Goal: Information Seeking & Learning: Check status

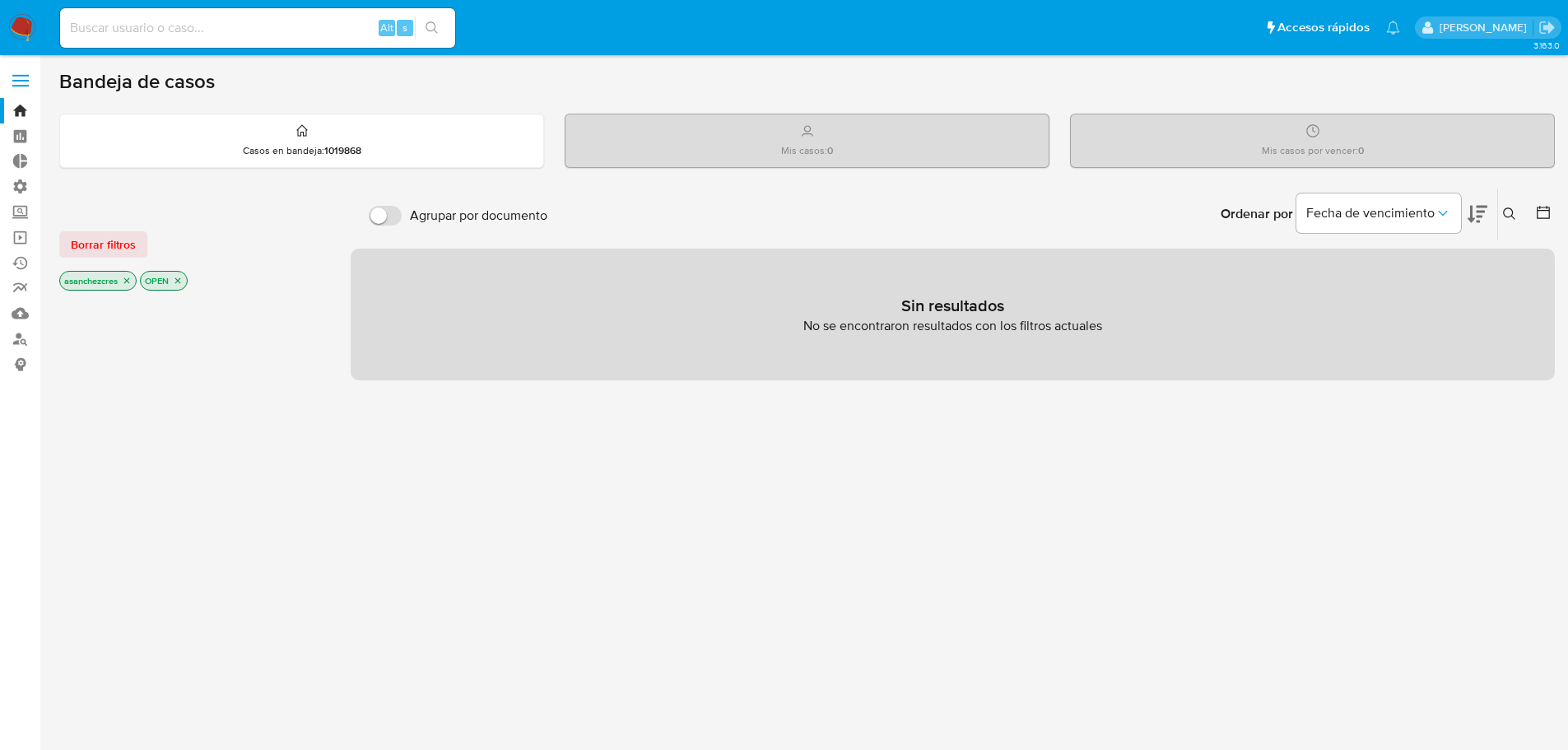
click at [129, 283] on icon "close-filter" at bounding box center [126, 280] width 10 height 10
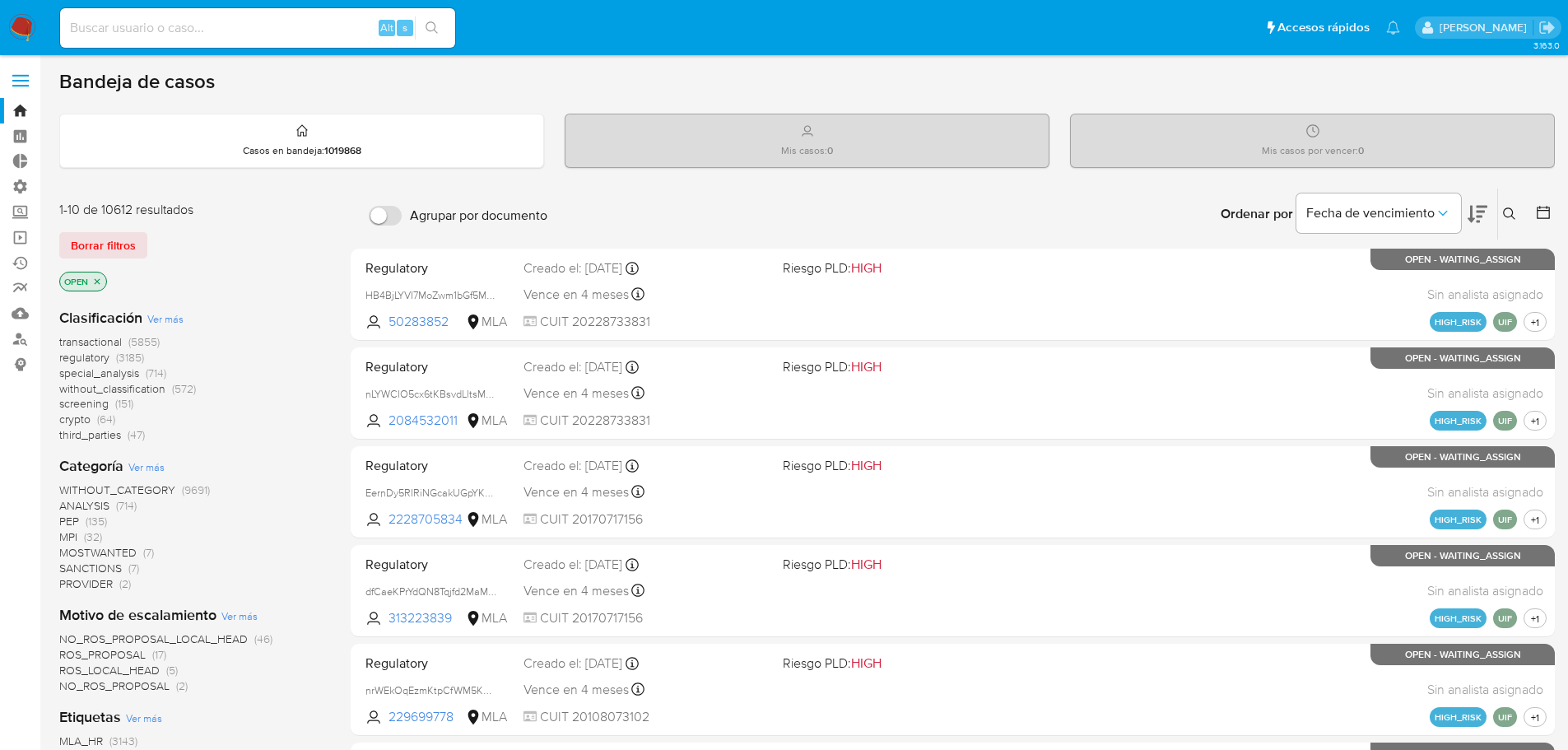
click at [97, 279] on icon "close-filter" at bounding box center [96, 281] width 10 height 10
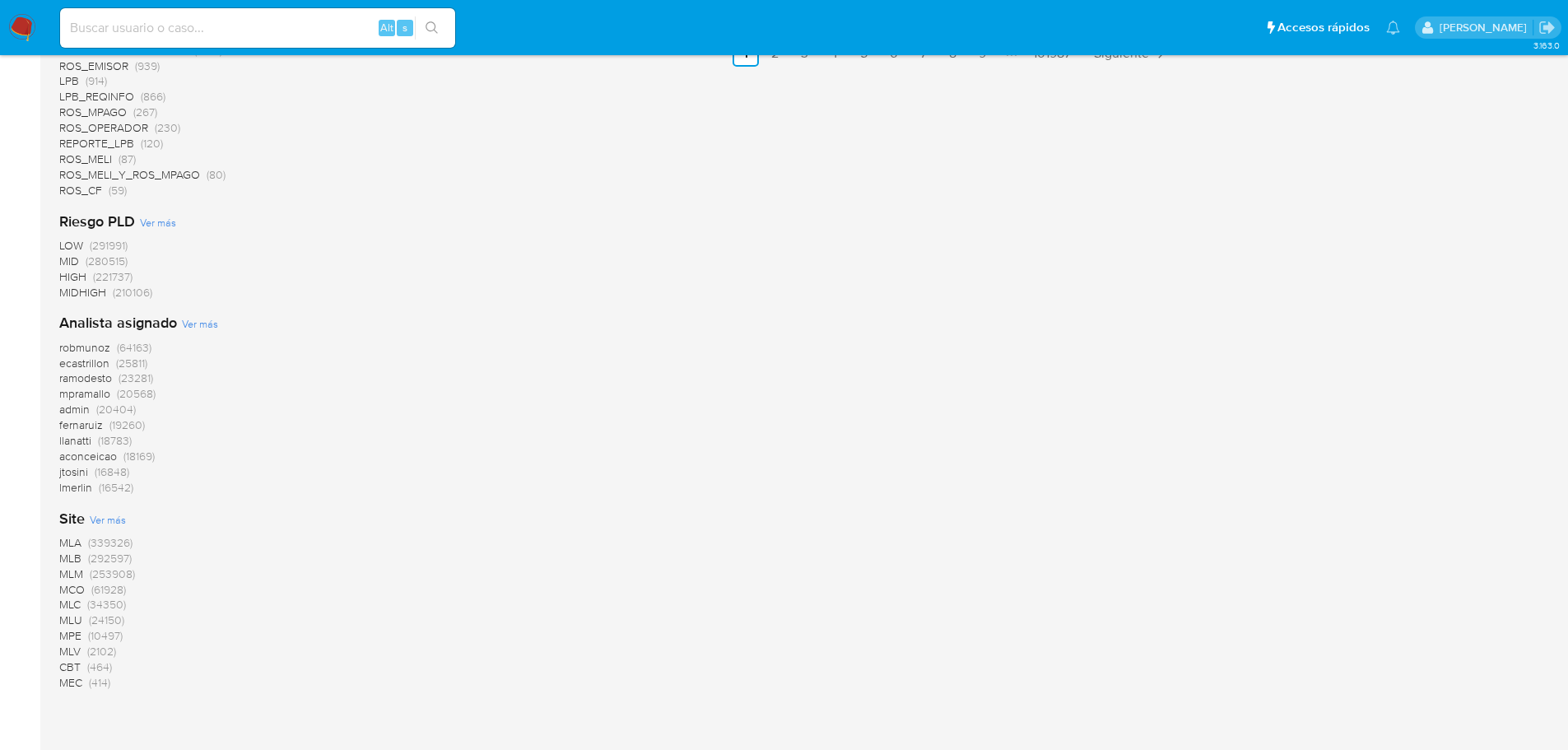
scroll to position [1314, 0]
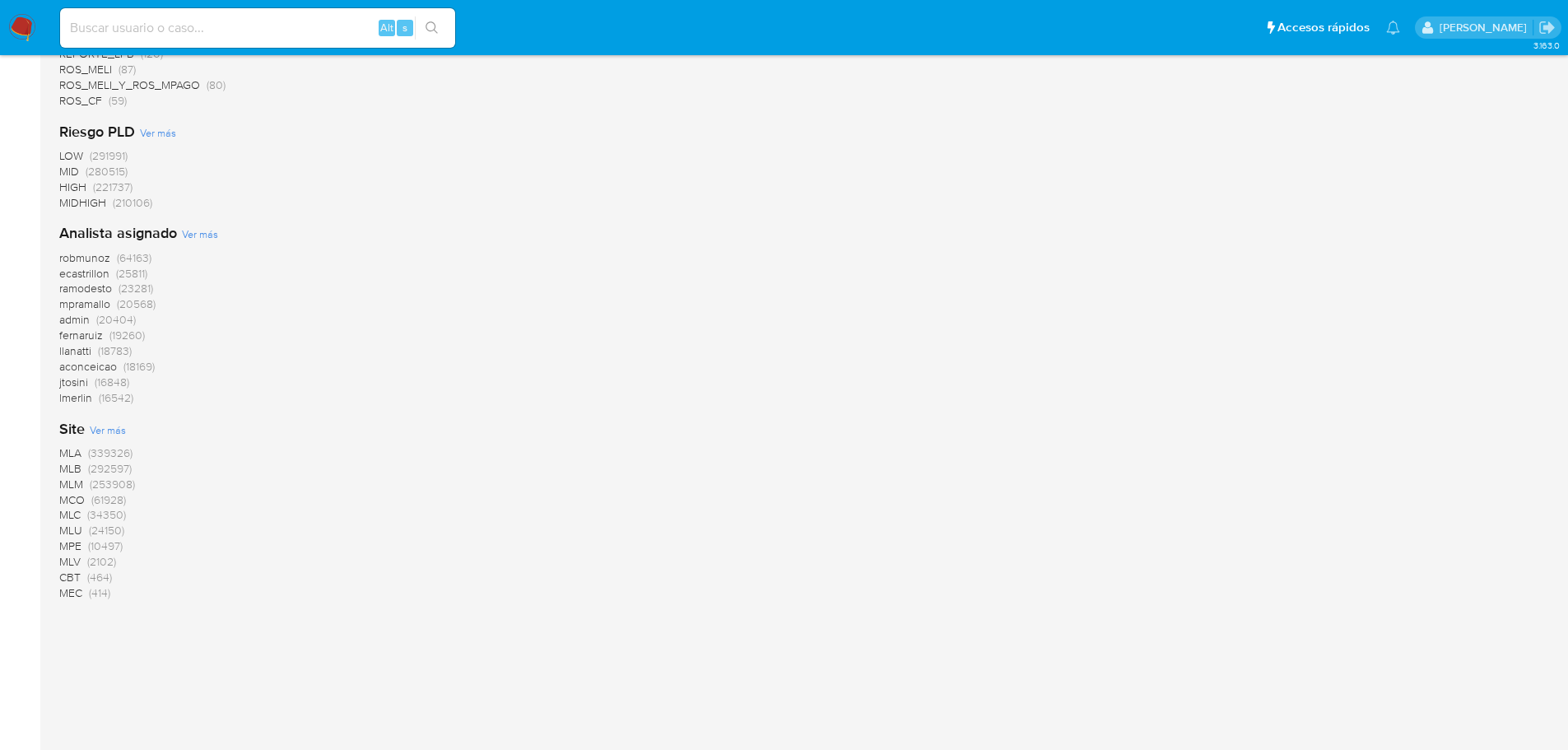
click at [70, 470] on span "MLB" at bounding box center [70, 468] width 23 height 17
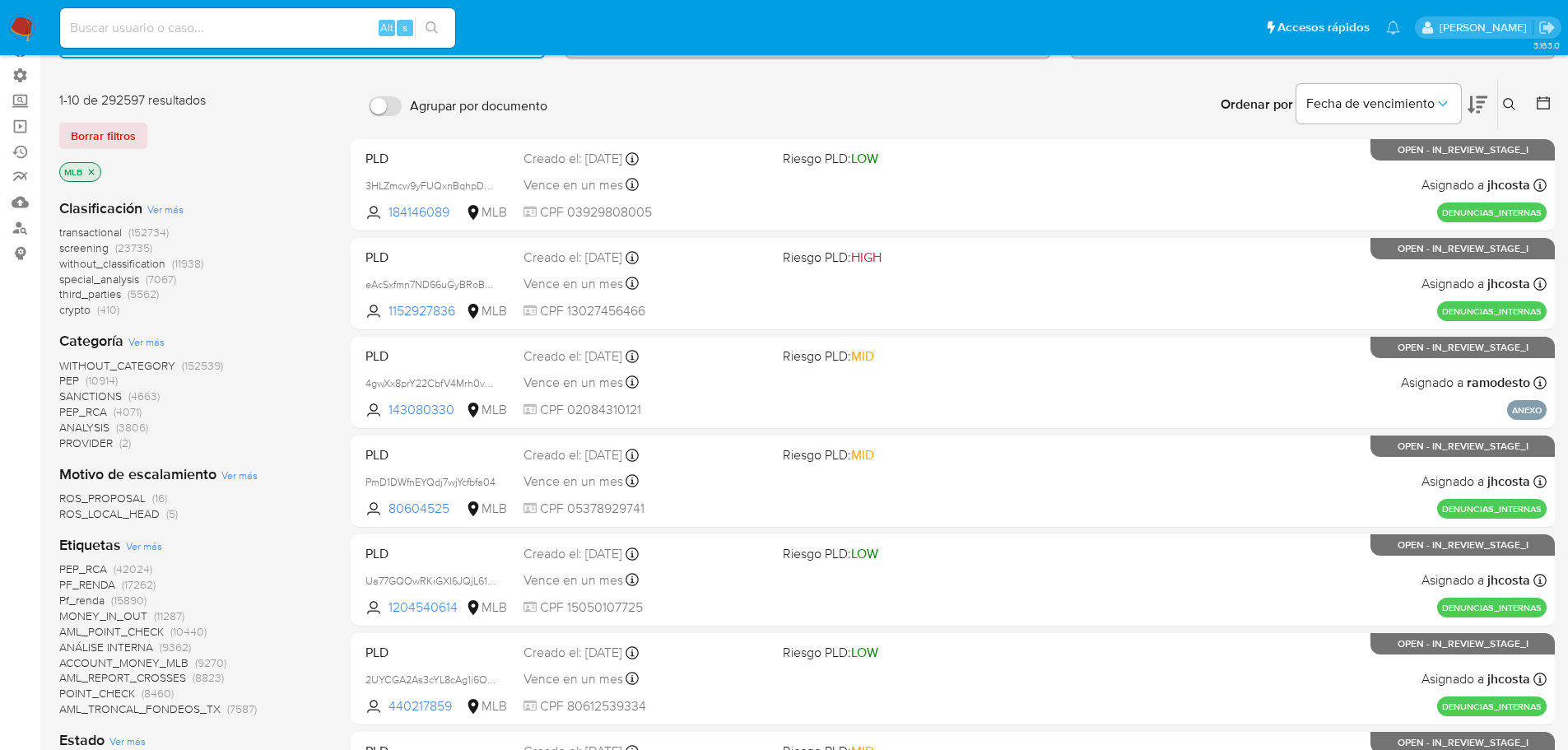
scroll to position [85, 0]
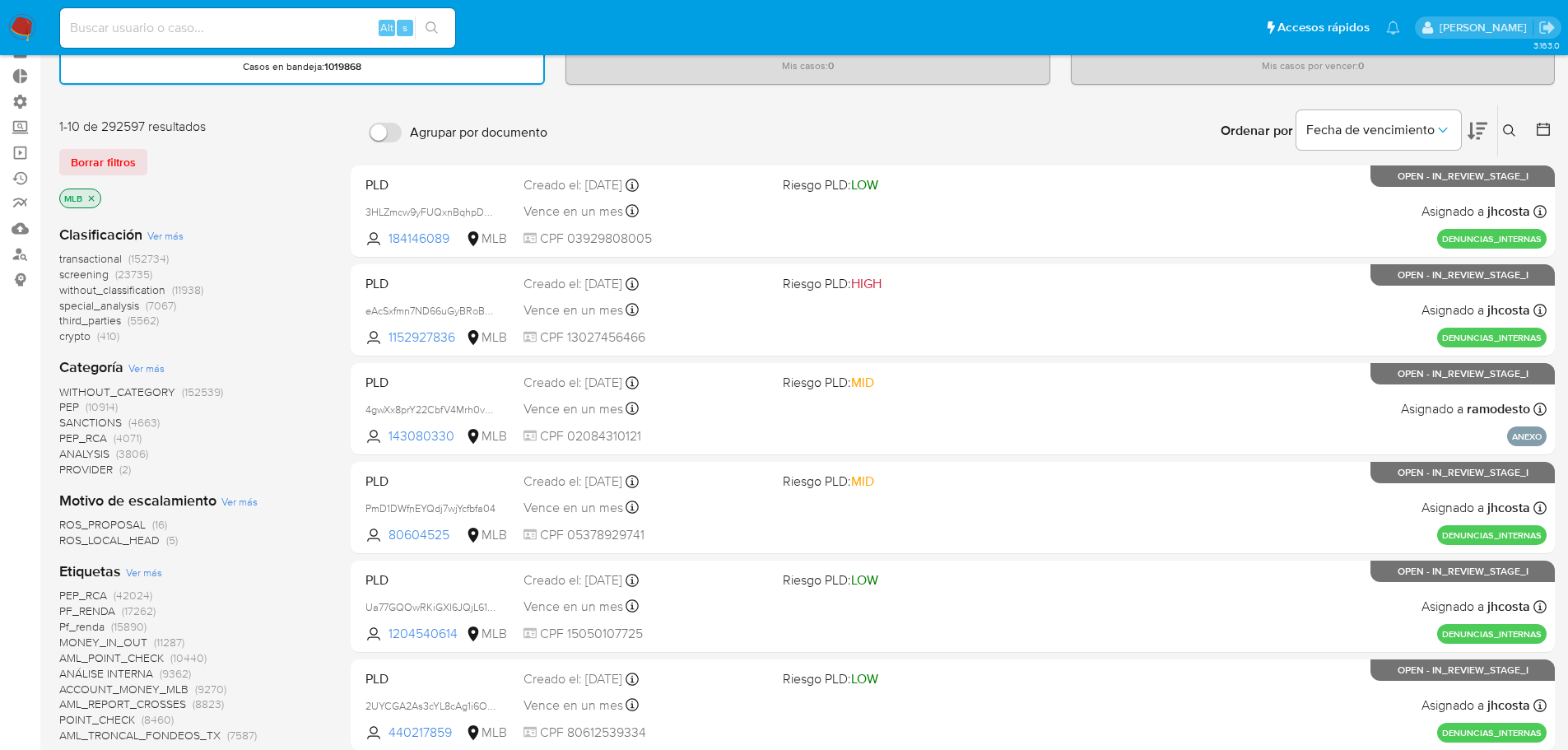
click at [86, 252] on span "transactional" at bounding box center [90, 258] width 63 height 17
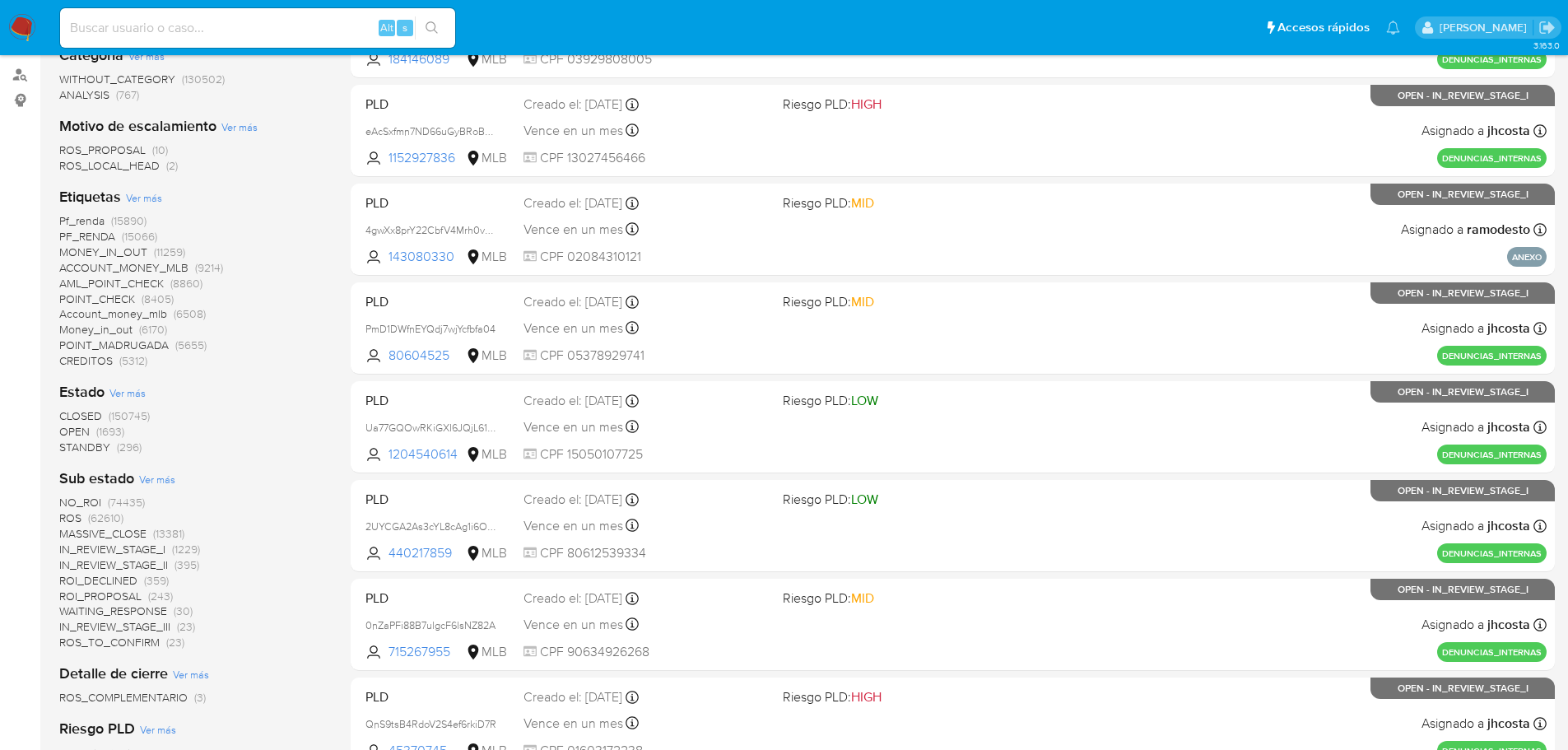
scroll to position [255, 0]
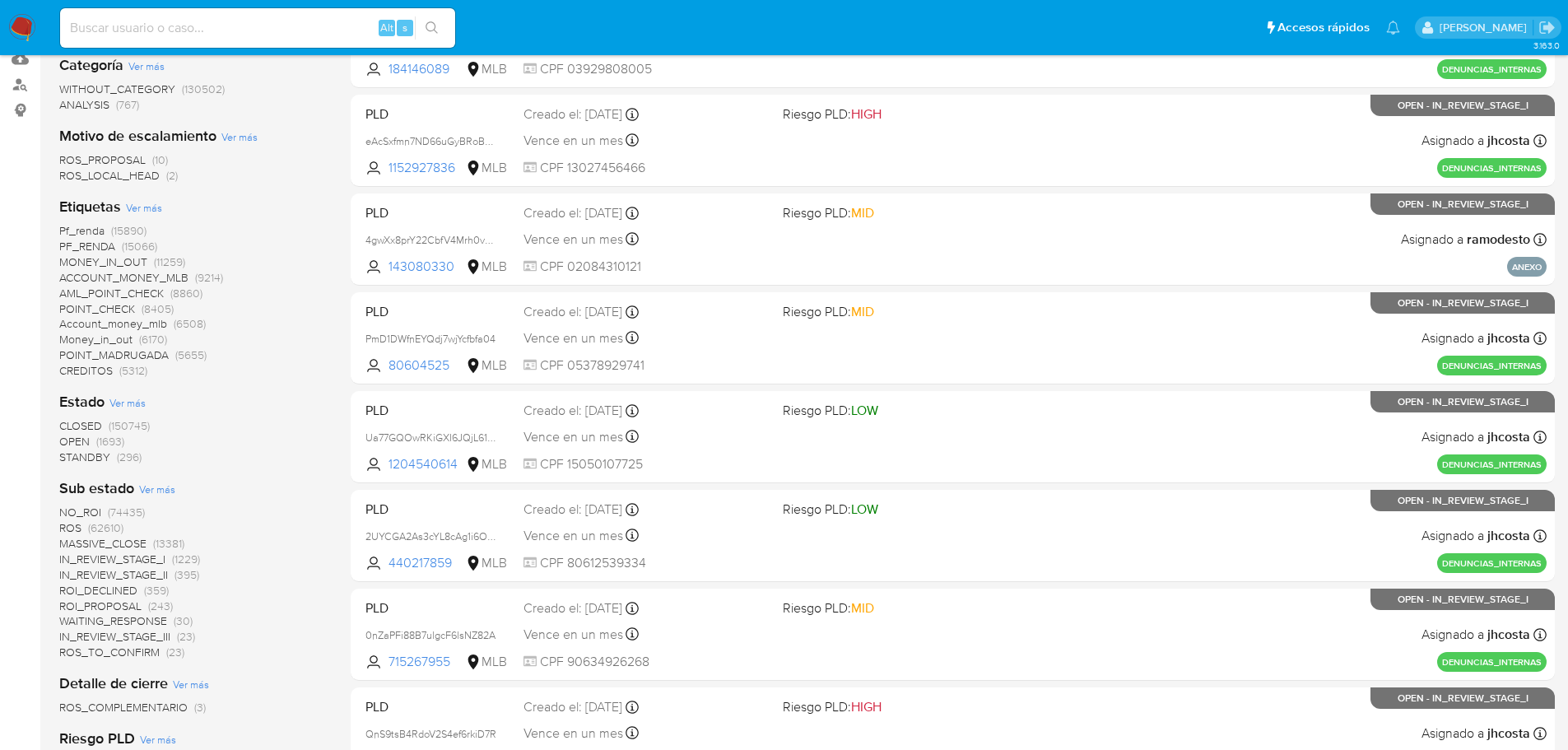
click at [132, 208] on span "Ver más" at bounding box center [144, 207] width 36 height 15
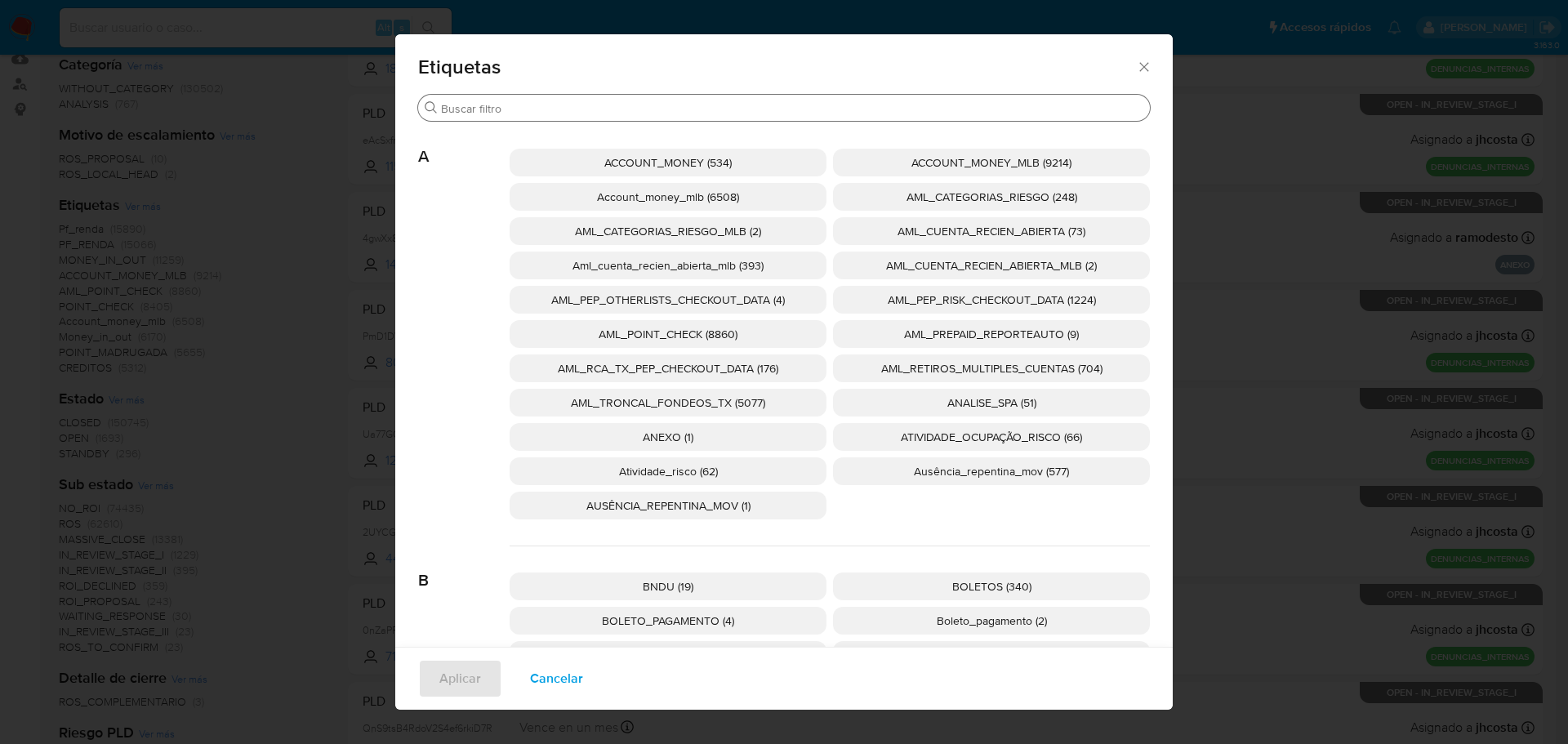
click at [615, 109] on input "Buscar" at bounding box center [792, 108] width 703 height 15
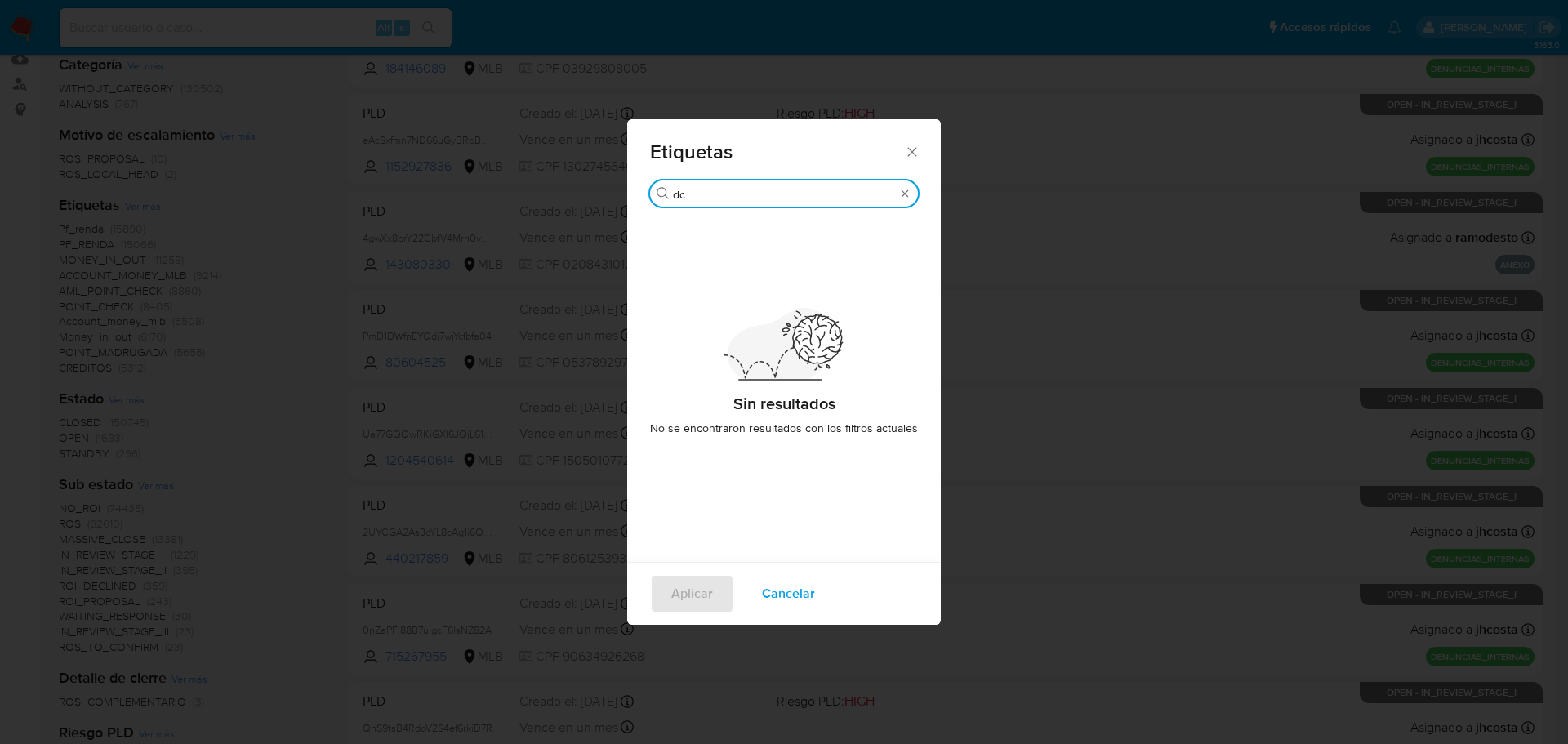
type input "d"
type input "c"
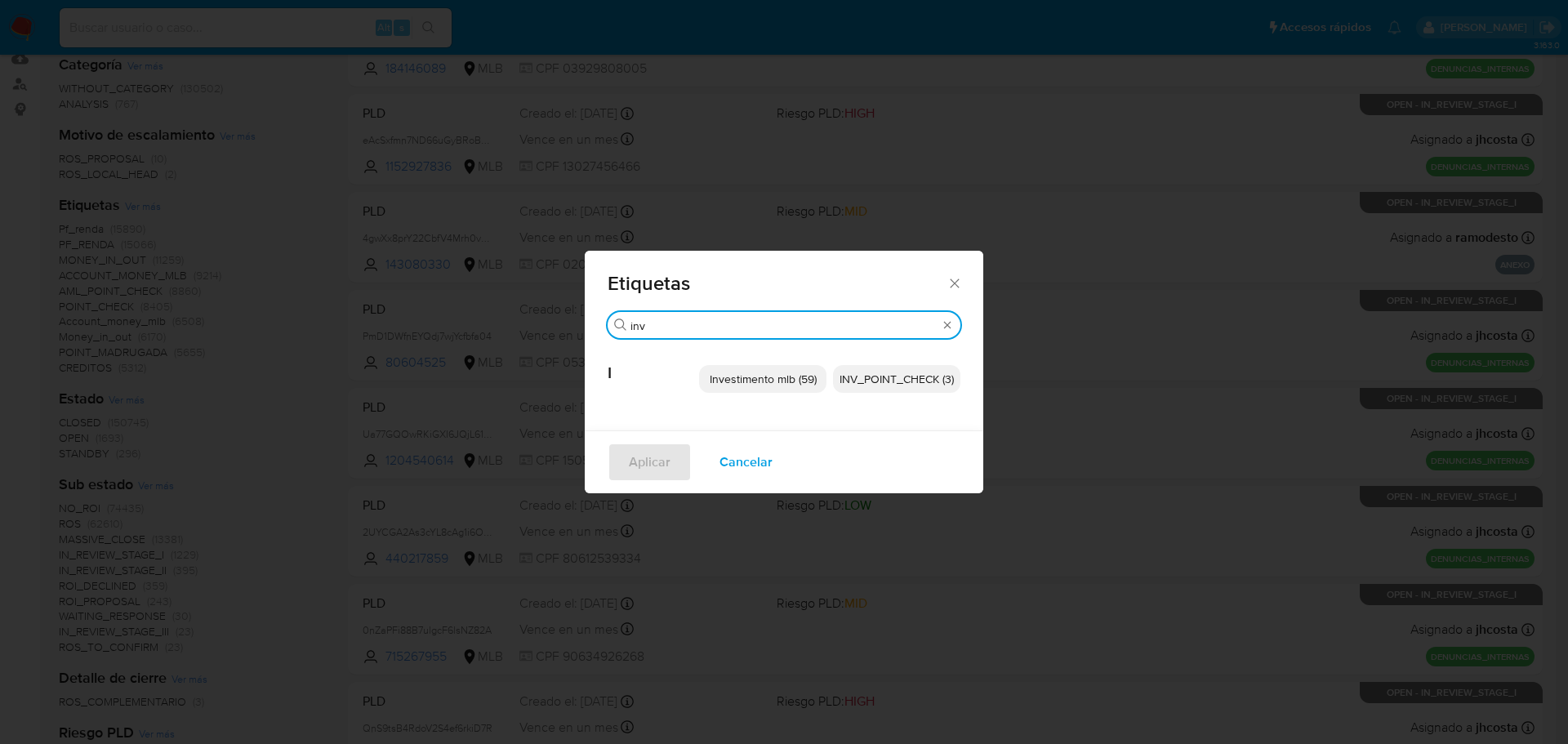
type input "inv"
click at [806, 380] on span "Investimento mlb (59)" at bounding box center [763, 378] width 107 height 16
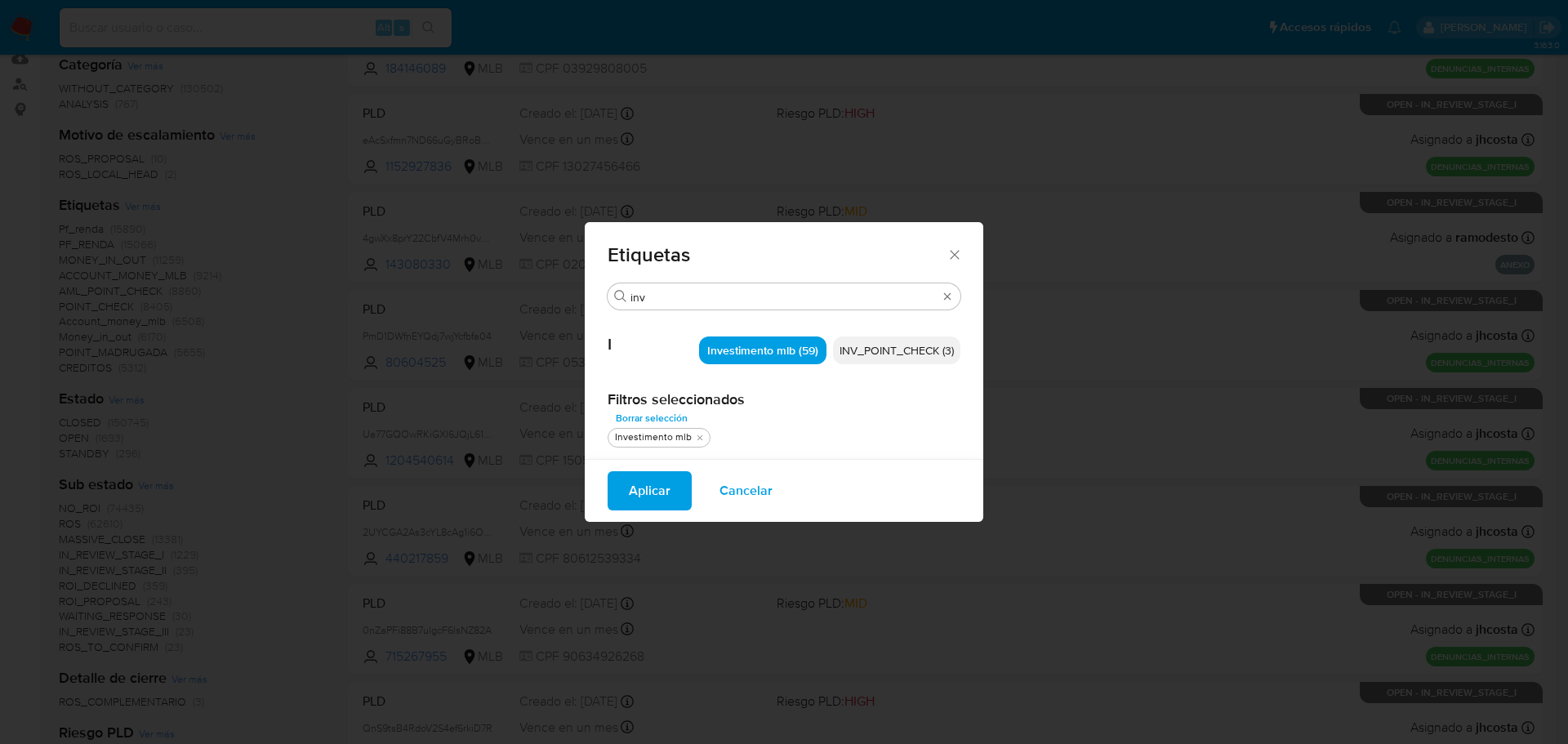
click at [661, 487] on span "Aplicar" at bounding box center [650, 491] width 41 height 36
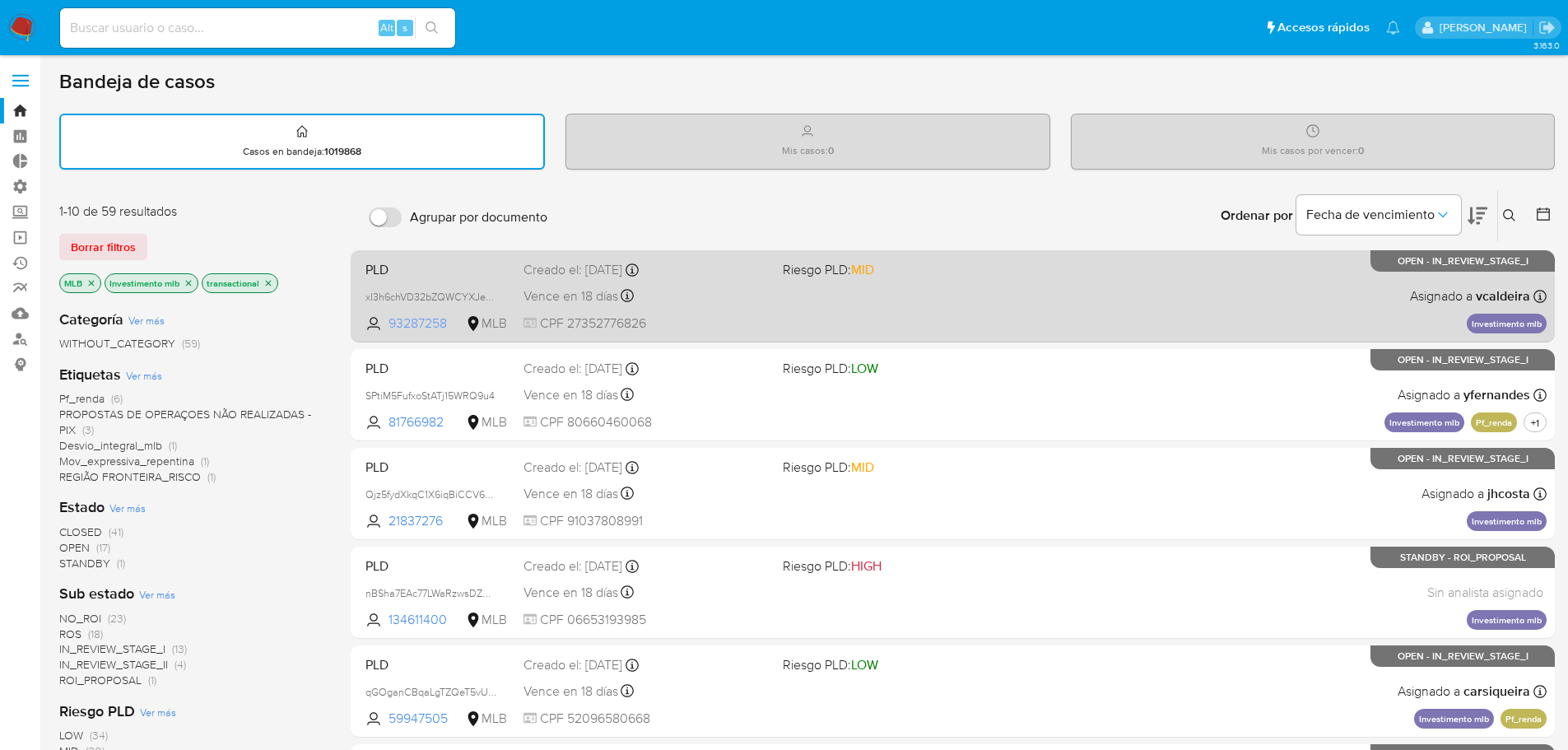
click at [420, 322] on span "93287258" at bounding box center [425, 323] width 74 height 18
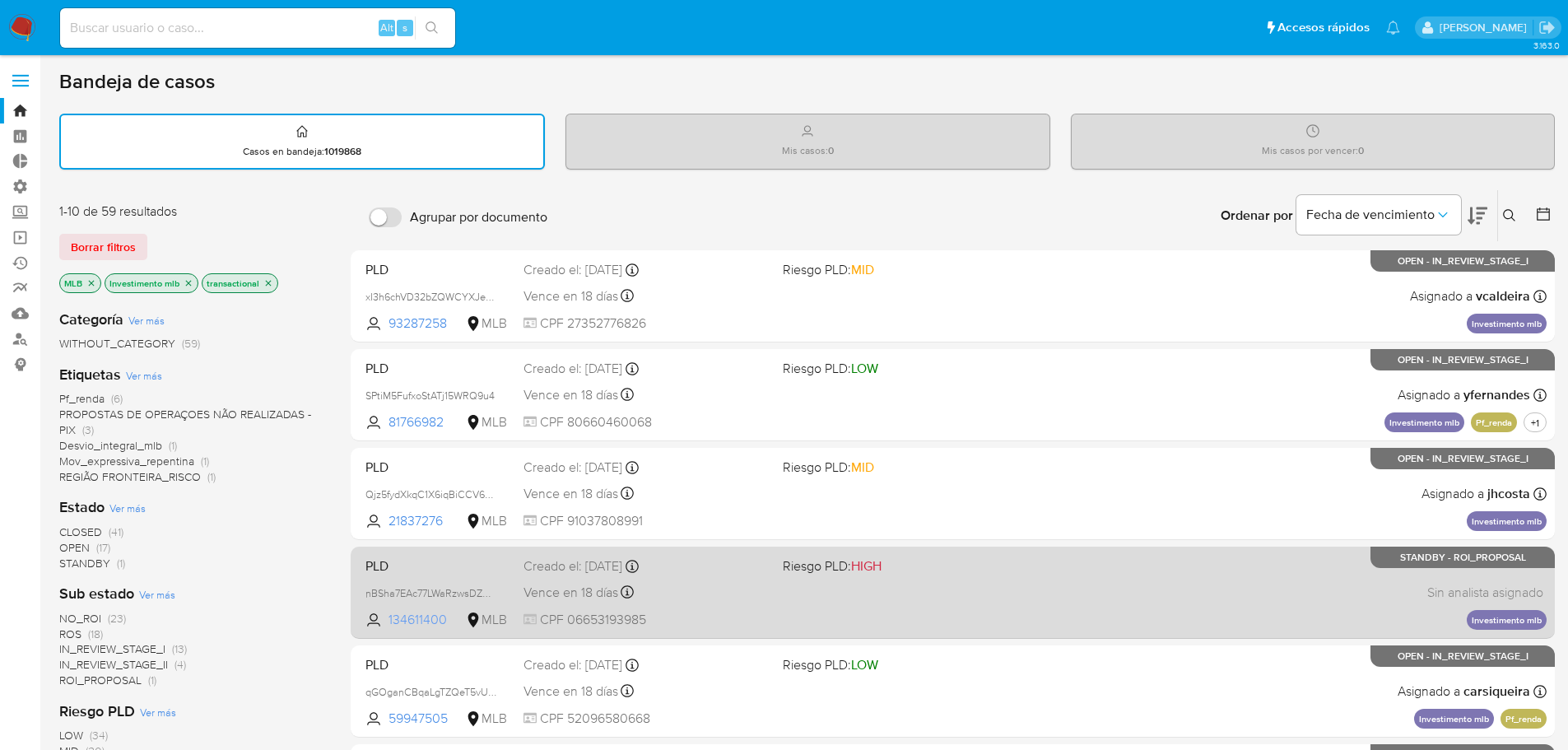
click at [424, 617] on span "134611400" at bounding box center [425, 620] width 74 height 18
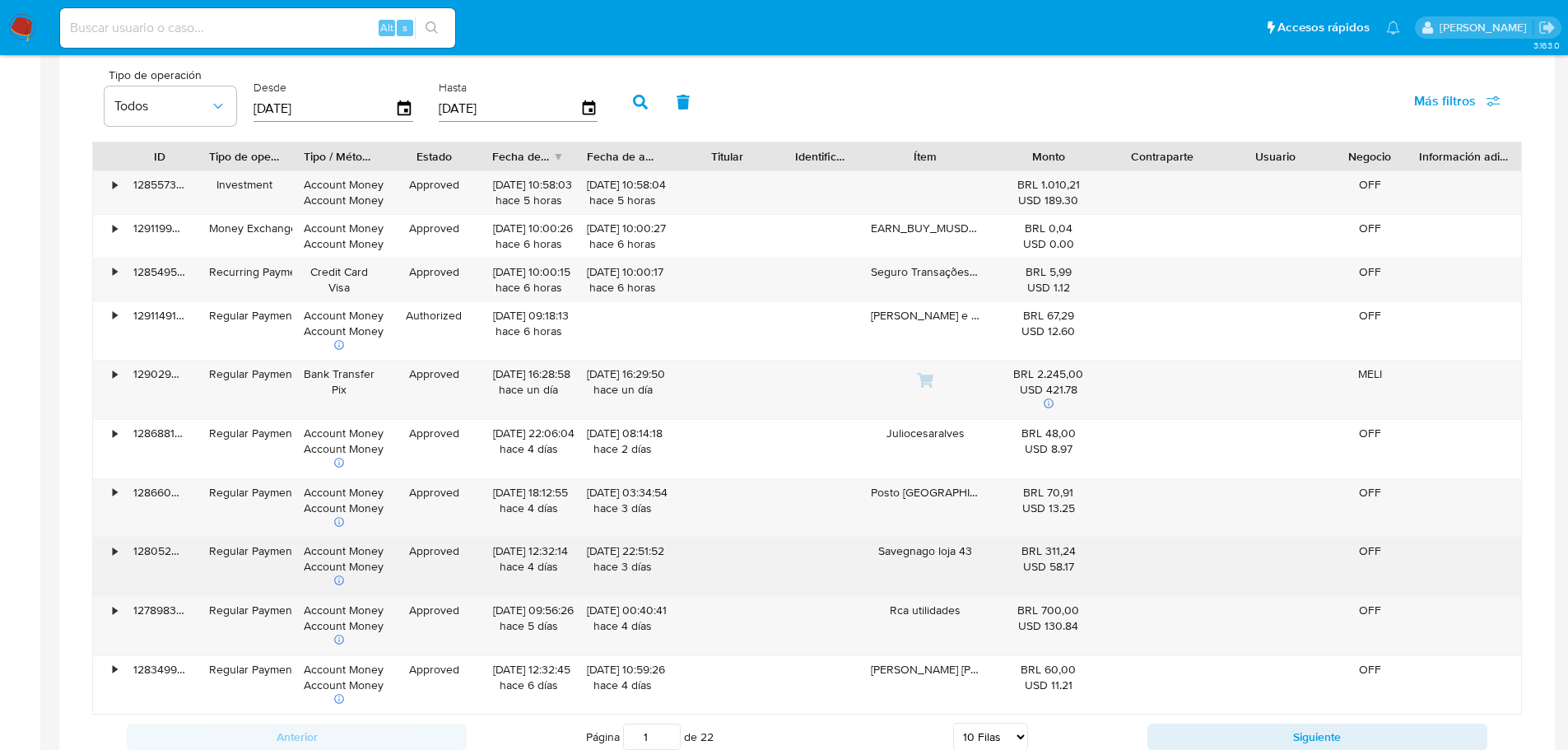
scroll to position [1235, 0]
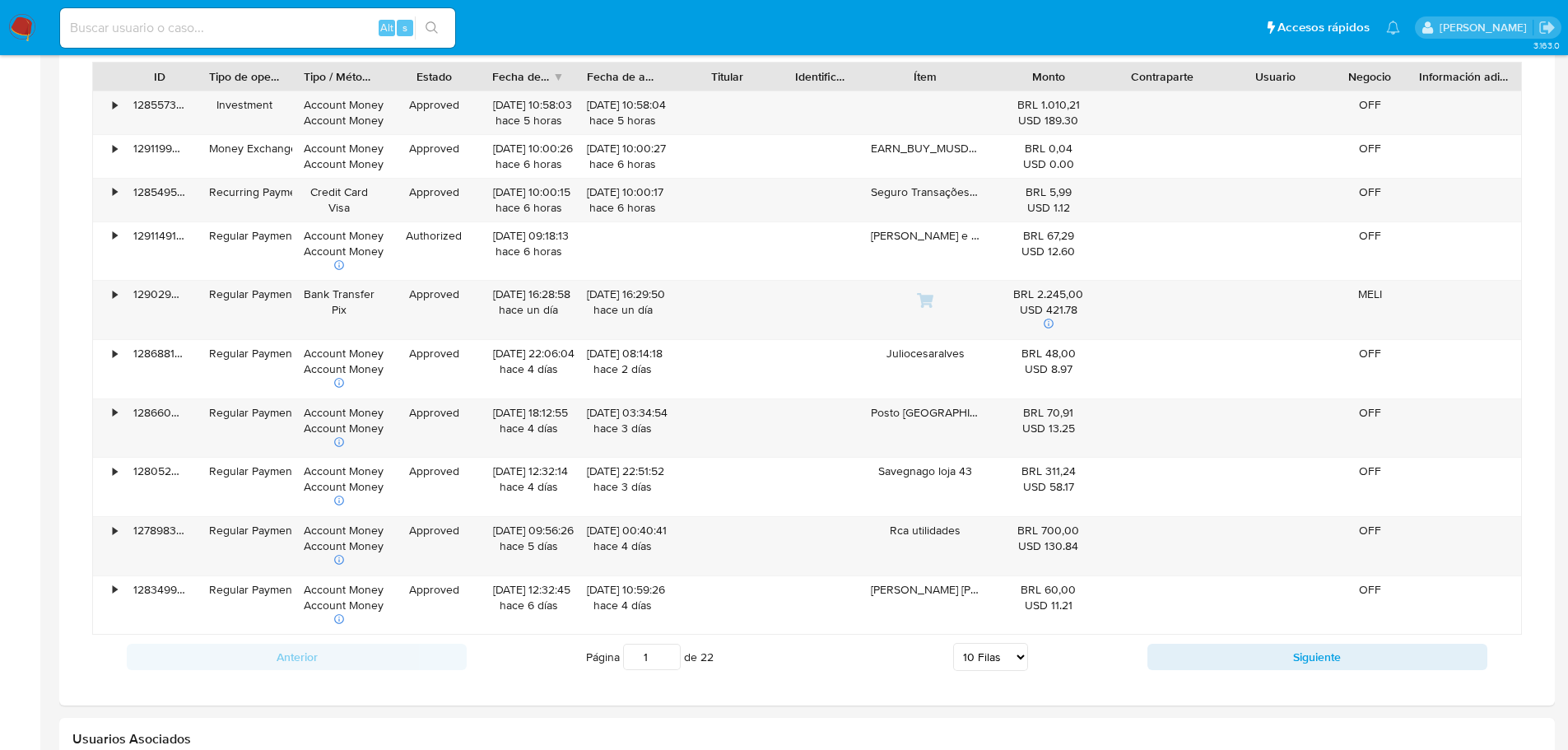
click at [993, 666] on select "5 Filas 10 Filas 20 Filas 25 Filas 50 Filas 100 Filas" at bounding box center [990, 657] width 75 height 28
click at [953, 643] on select "5 Filas 10 Filas 20 Filas 25 Filas 50 Filas 100 Filas" at bounding box center [990, 657] width 75 height 28
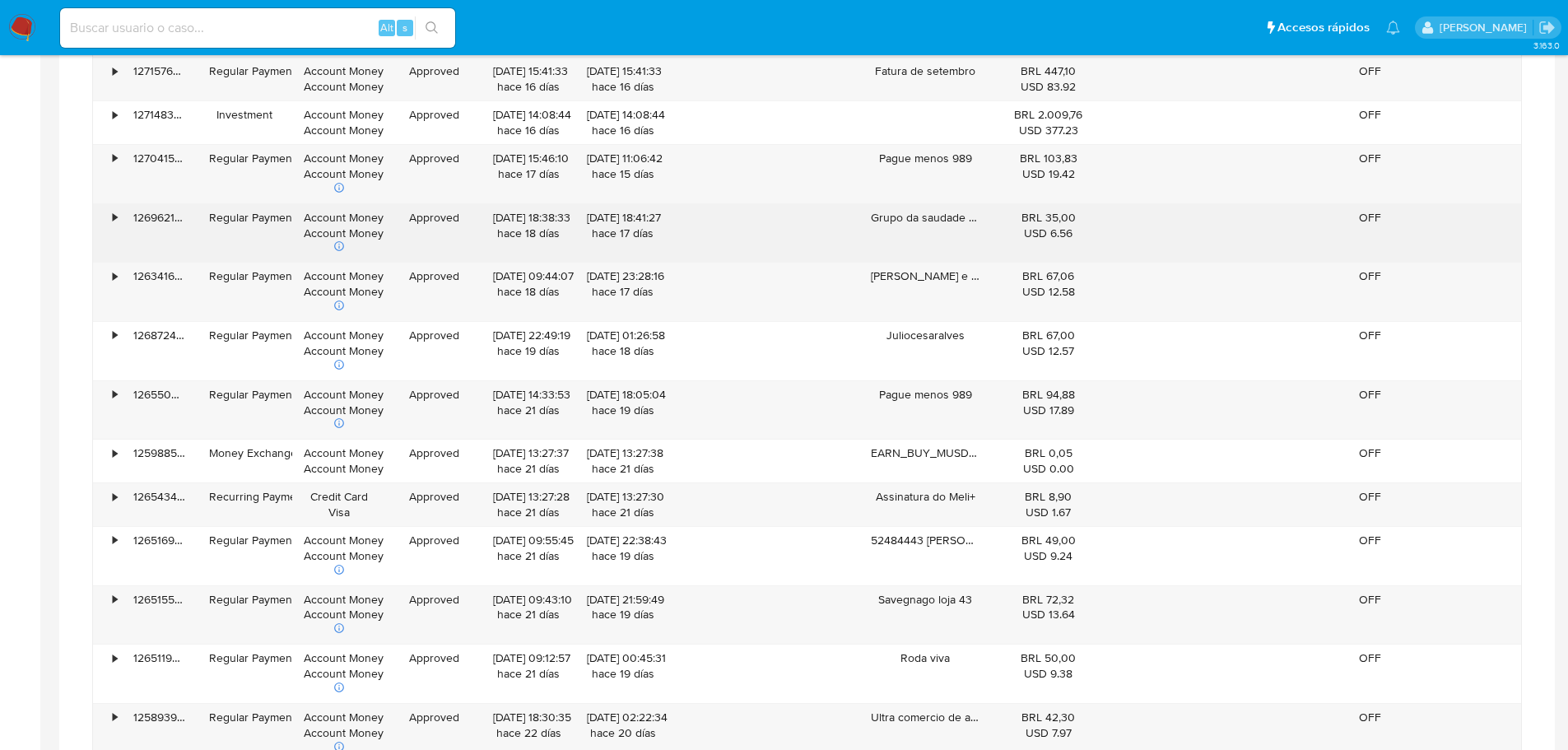
scroll to position [3047, 0]
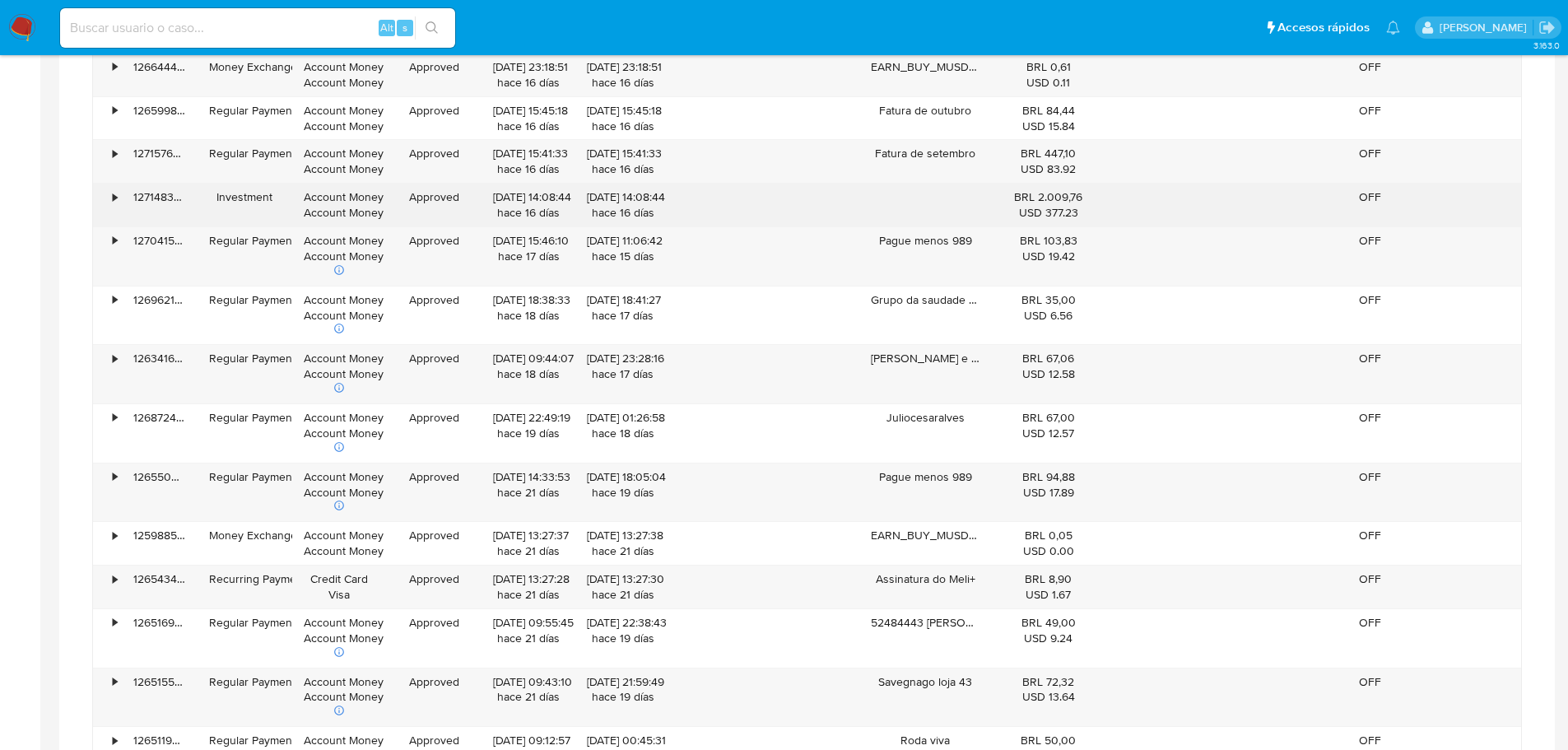
click at [113, 193] on div "•" at bounding box center [115, 197] width 4 height 16
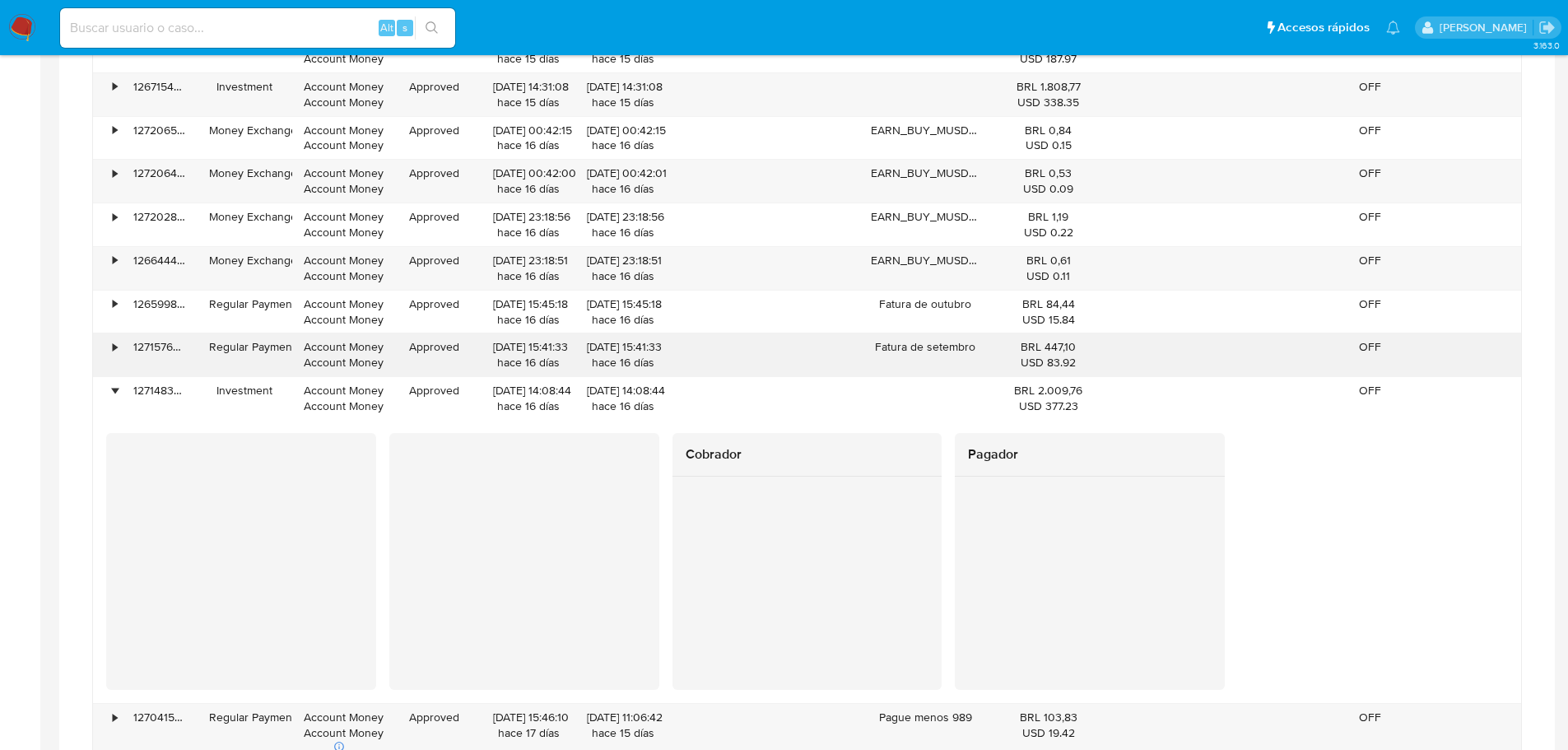
scroll to position [2882, 0]
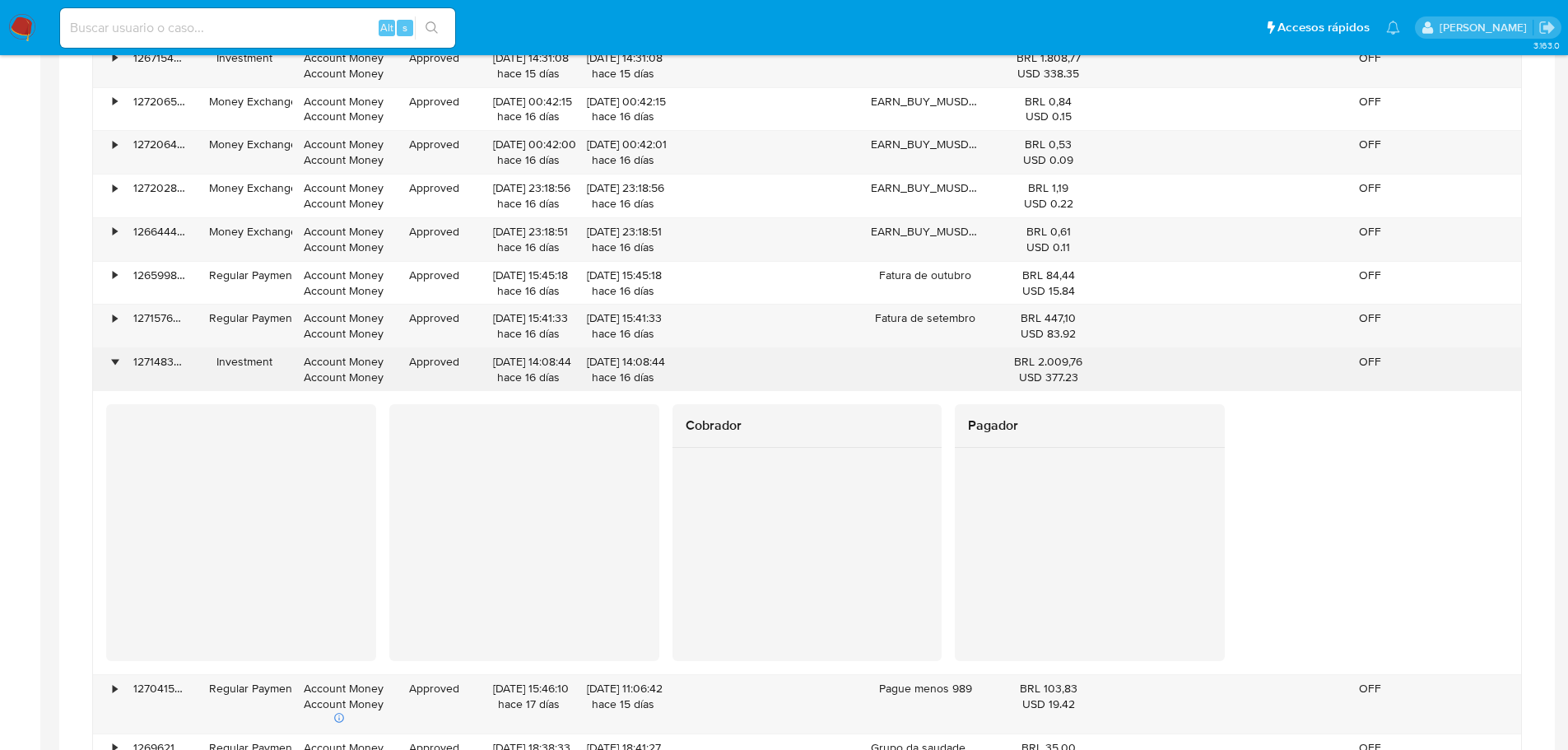
drag, startPoint x: 121, startPoint y: 355, endPoint x: 151, endPoint y: 368, distance: 32.7
click at [121, 354] on div "•" at bounding box center [107, 369] width 29 height 43
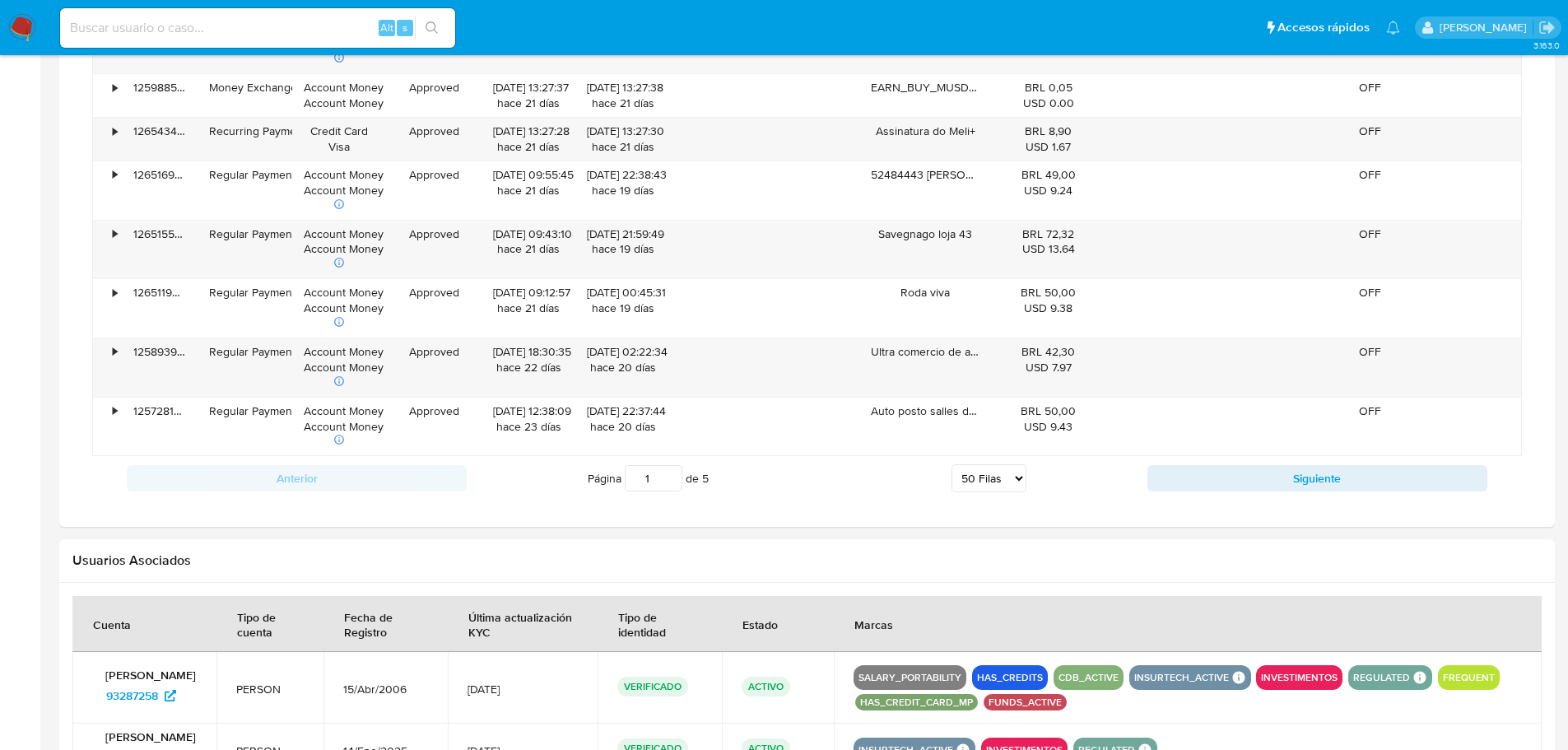
scroll to position [3541, 0]
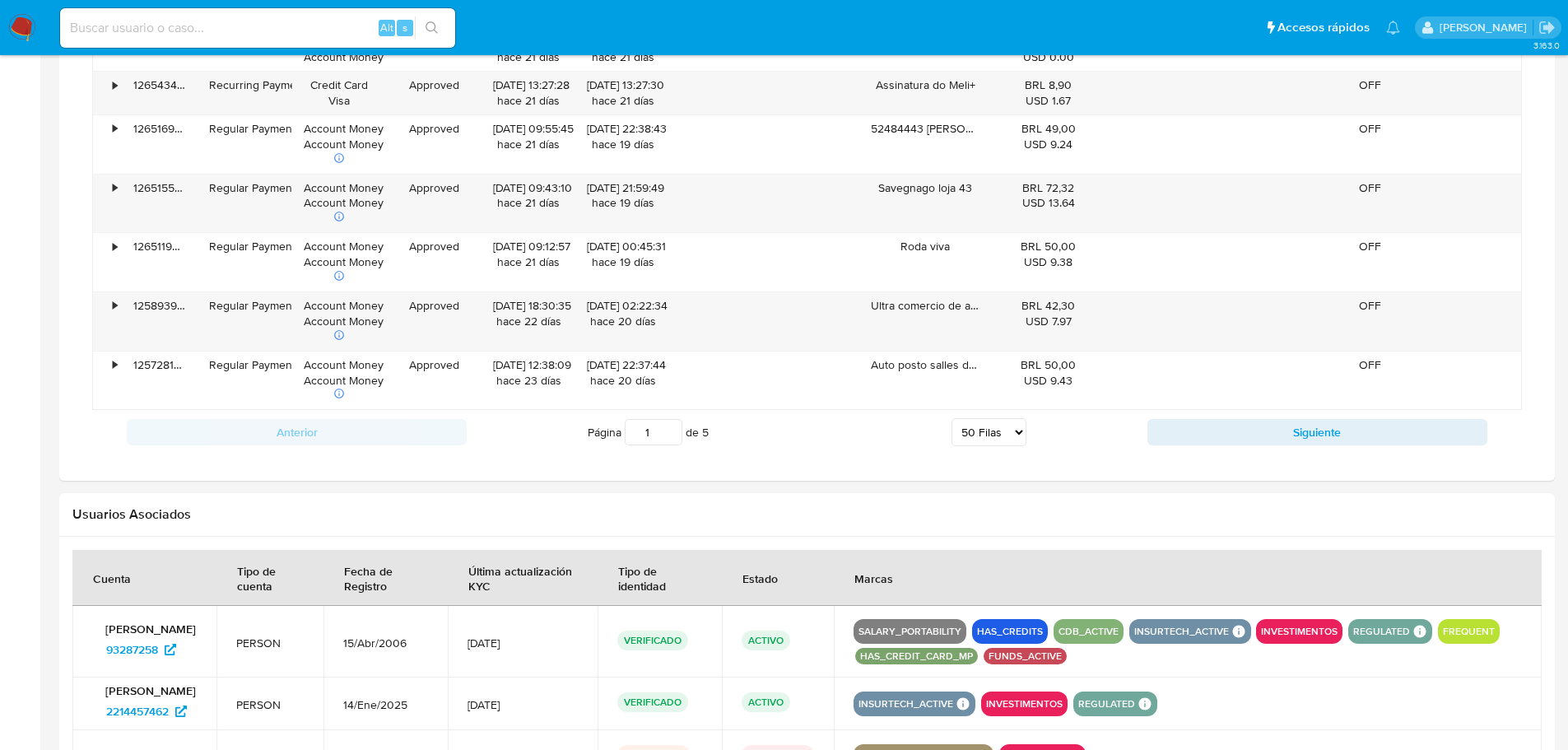
click at [1034, 431] on div "Página 1 de 5 5 [PERSON_NAME] 10 [PERSON_NAME] 20 [PERSON_NAME] 25 [PERSON_NAME…" at bounding box center [807, 432] width 681 height 33
click at [1023, 434] on select "5 Filas 10 Filas 20 Filas 25 Filas 50 Filas 100 Filas" at bounding box center [989, 432] width 75 height 28
select select "100"
click at [951, 418] on select "5 Filas 10 Filas 20 Filas 25 Filas 50 Filas 100 Filas" at bounding box center [989, 432] width 75 height 28
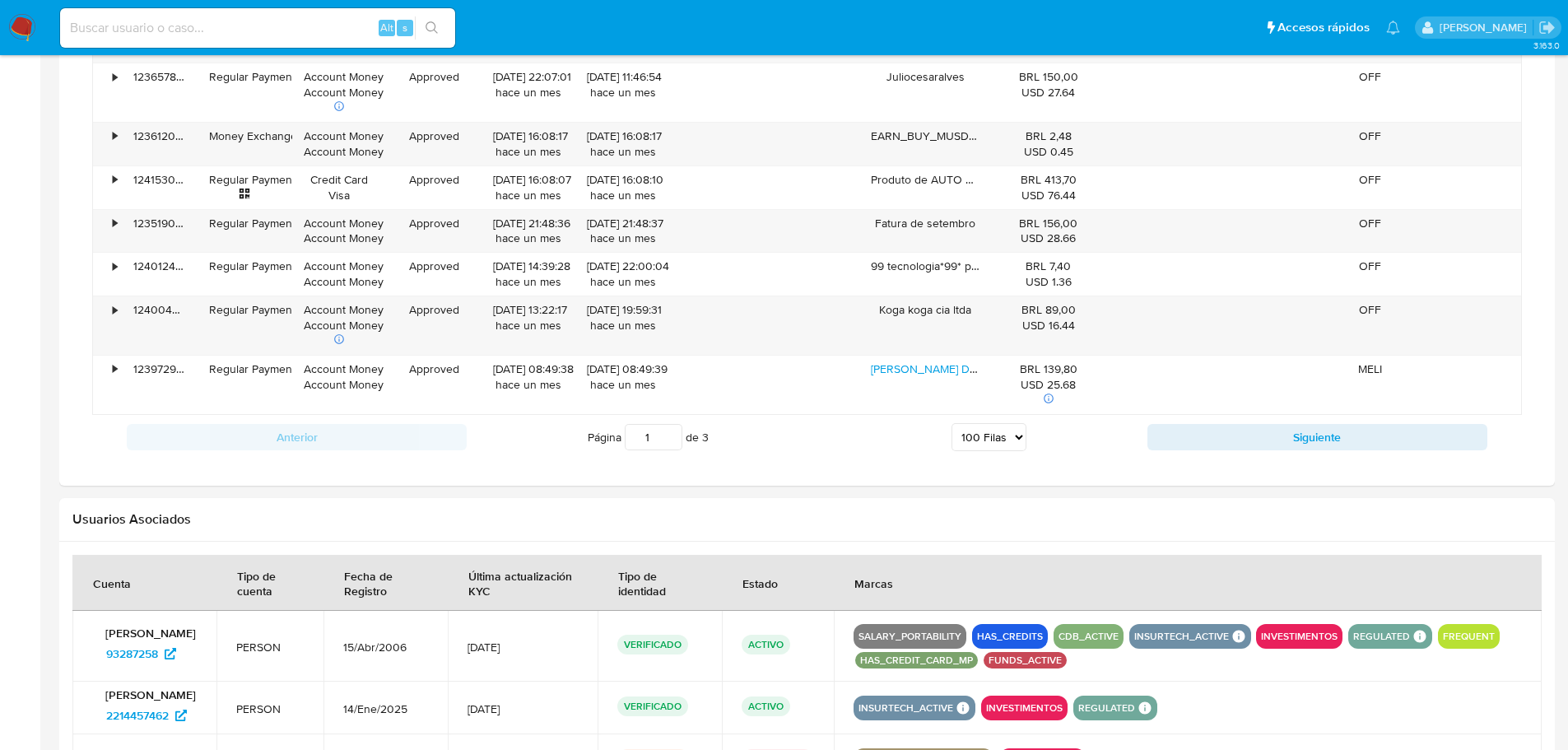
scroll to position [6176, 0]
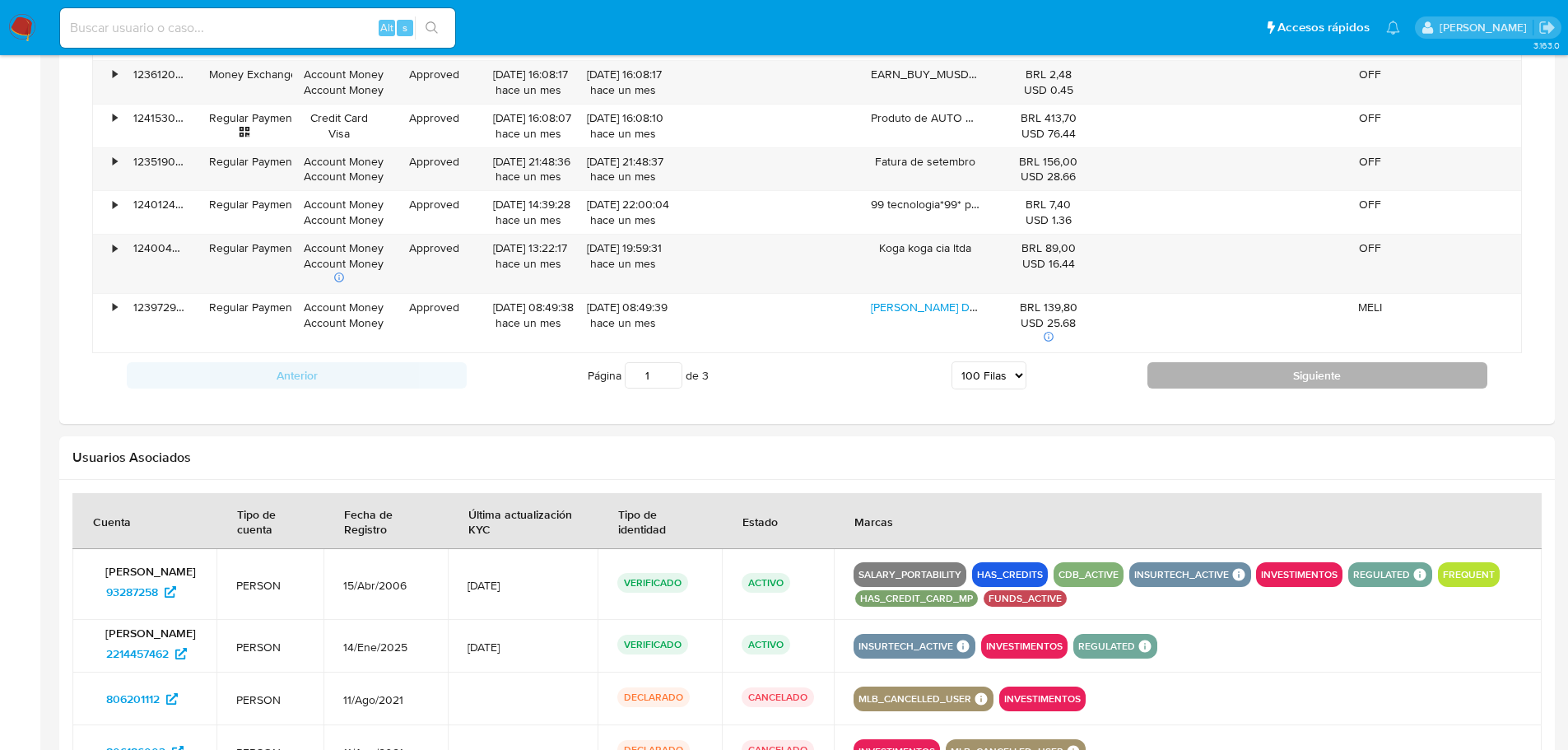
click at [1196, 375] on button "Siguiente" at bounding box center [1317, 375] width 340 height 26
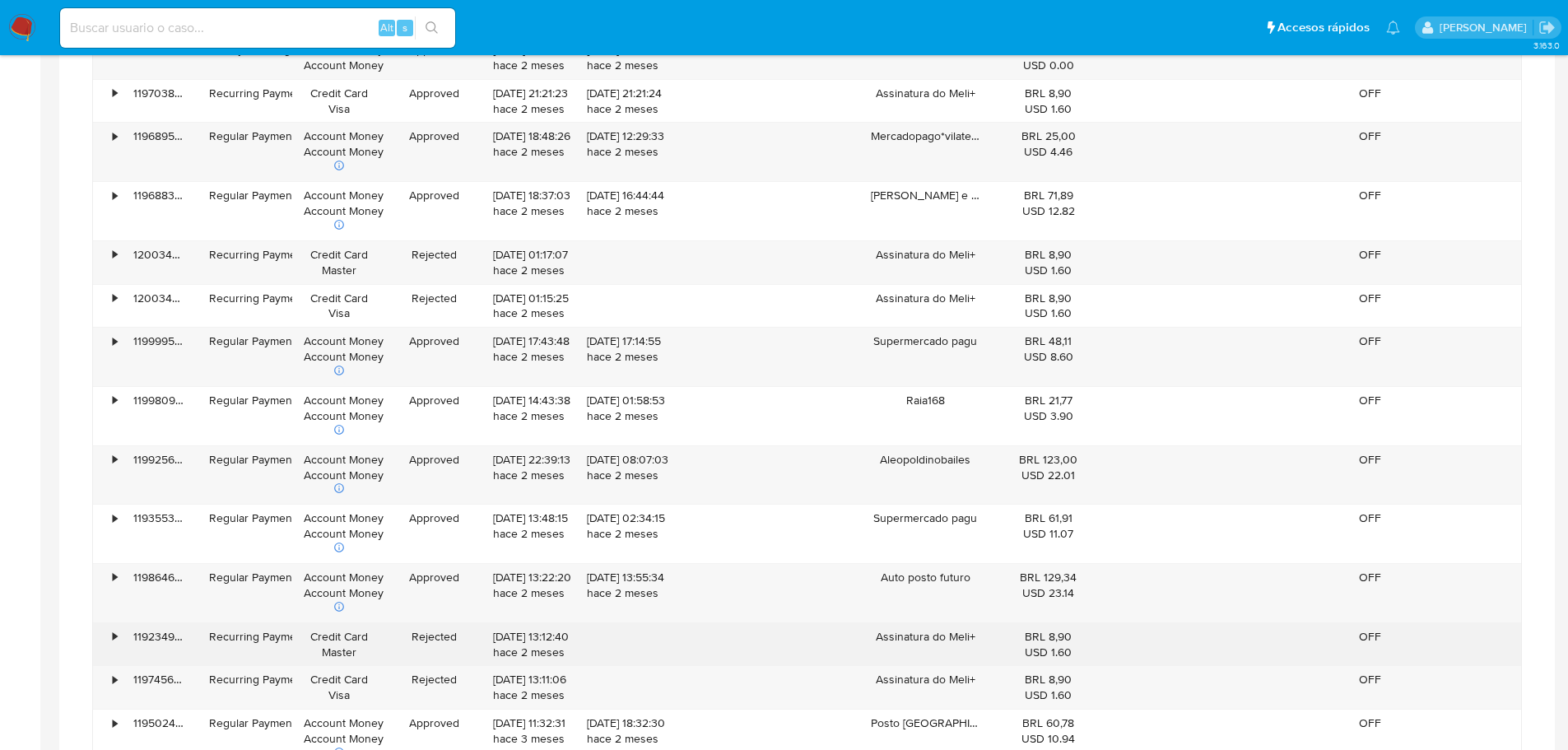
scroll to position [5752, 0]
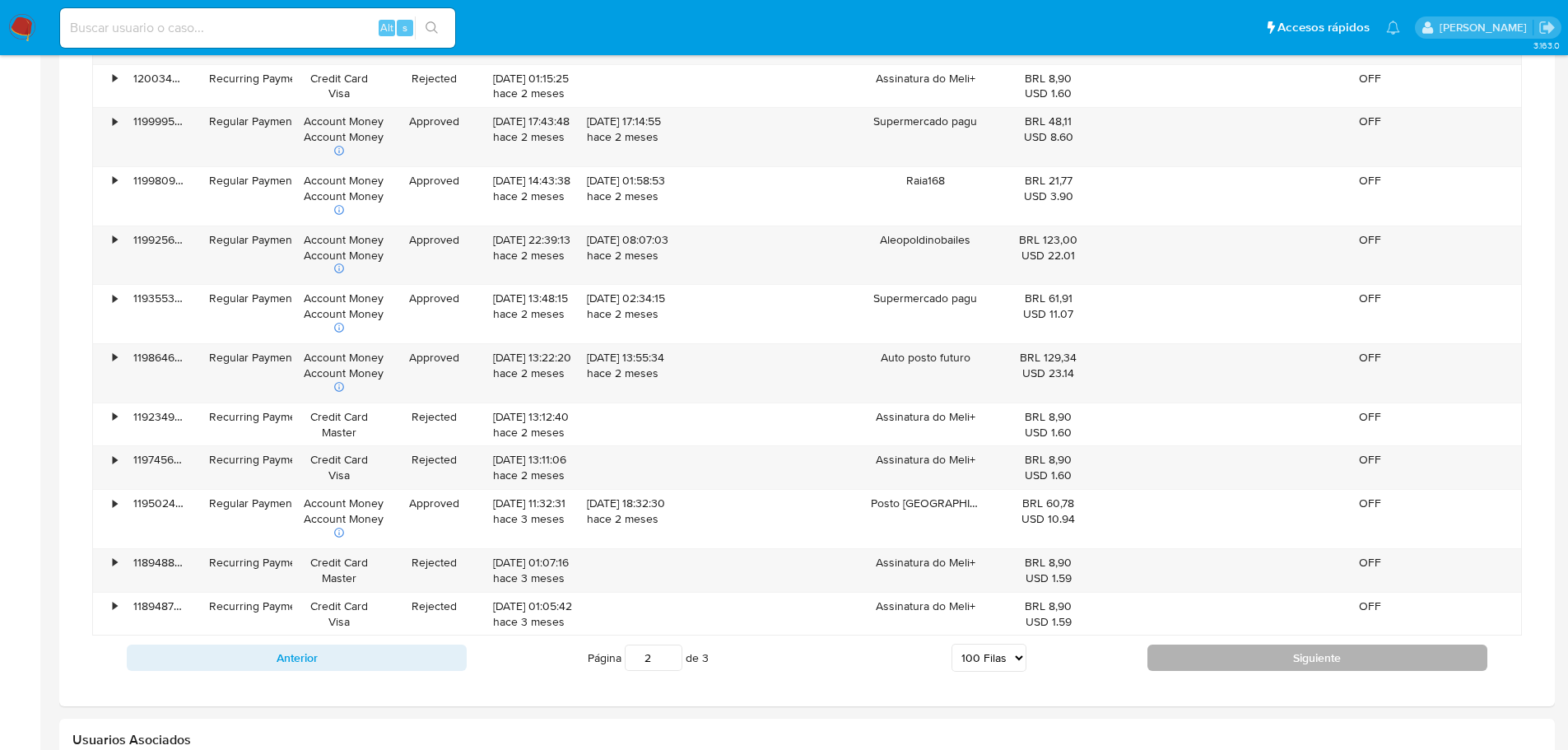
click at [1307, 662] on button "Siguiente" at bounding box center [1317, 658] width 340 height 26
type input "3"
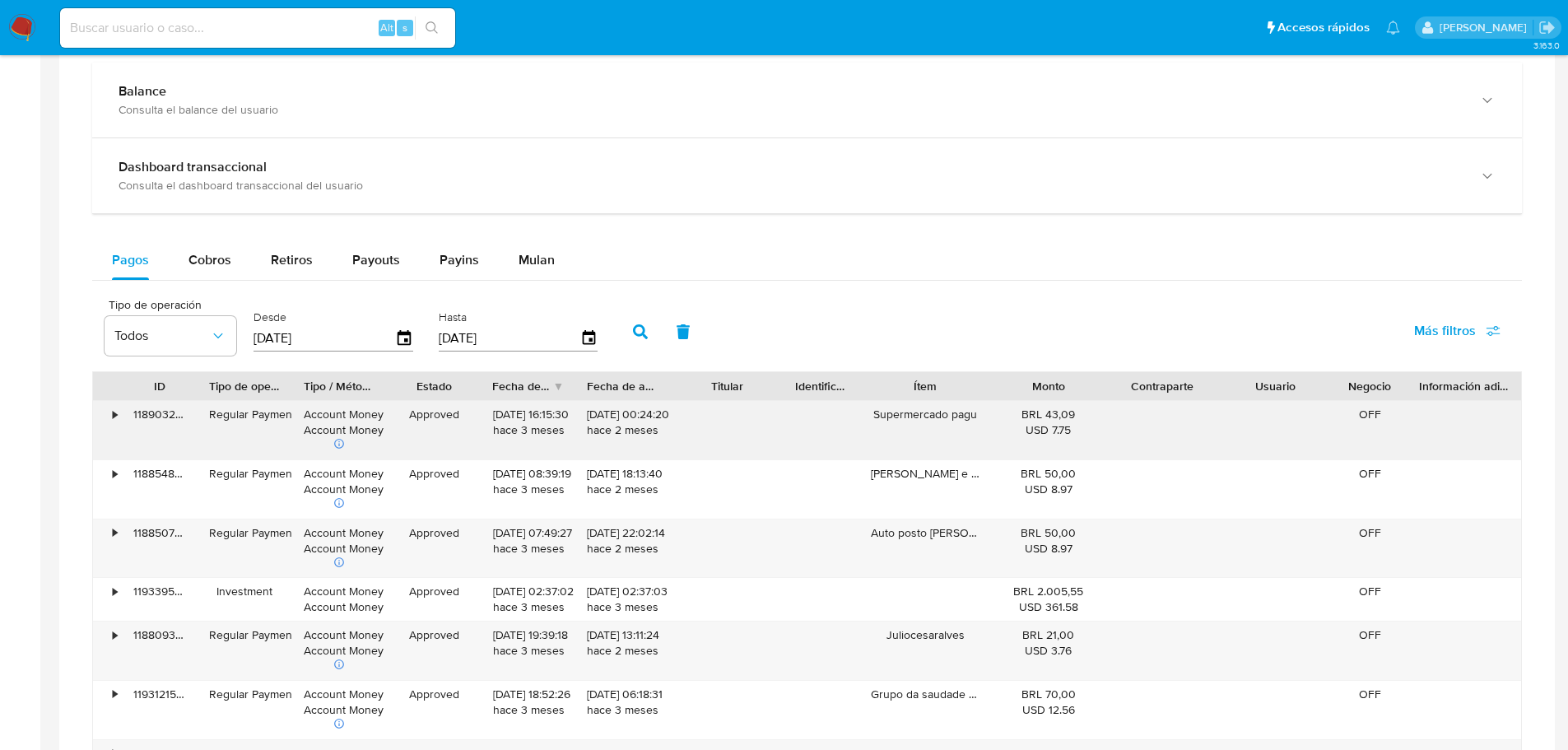
scroll to position [966, 0]
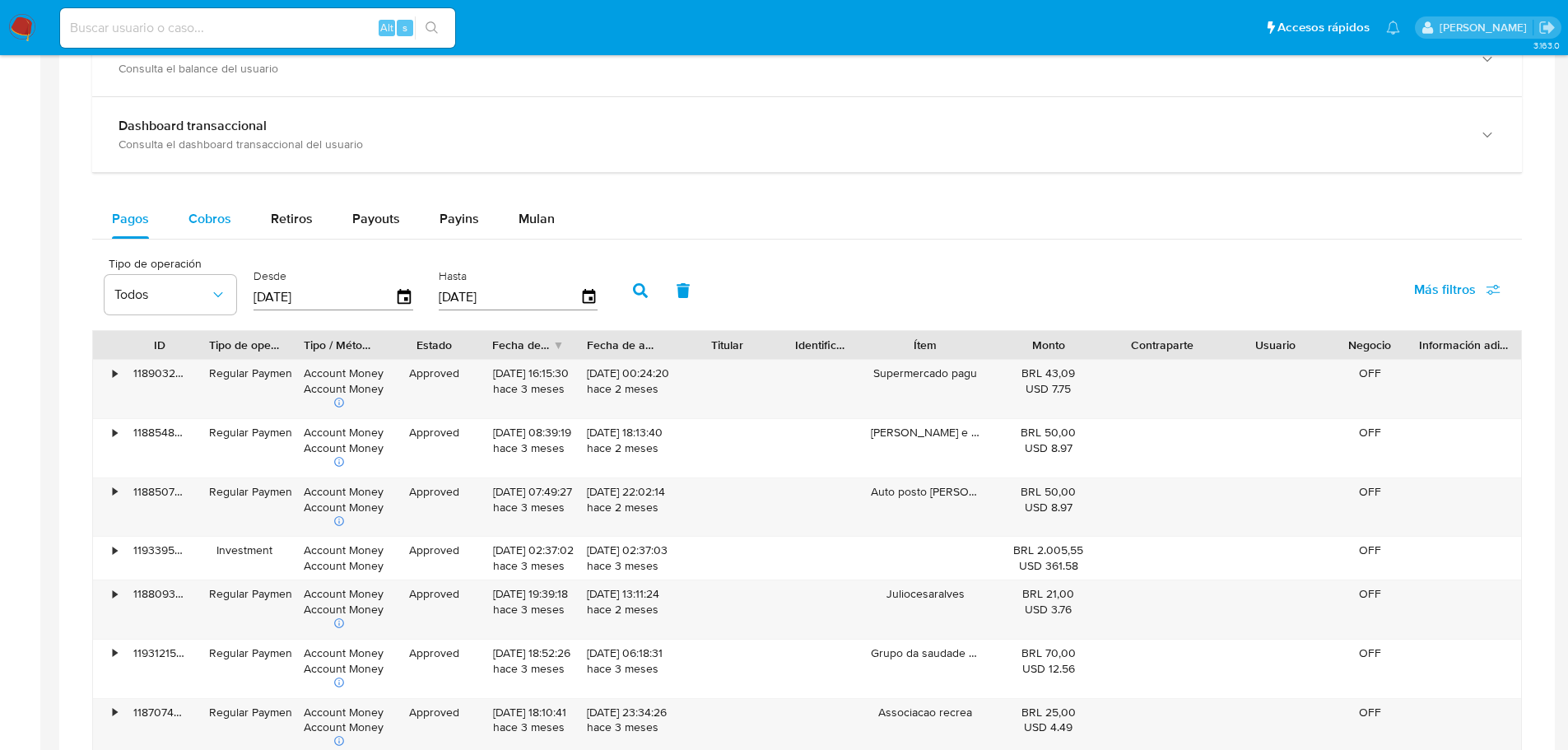
click at [198, 223] on span "Cobros" at bounding box center [209, 219] width 43 height 19
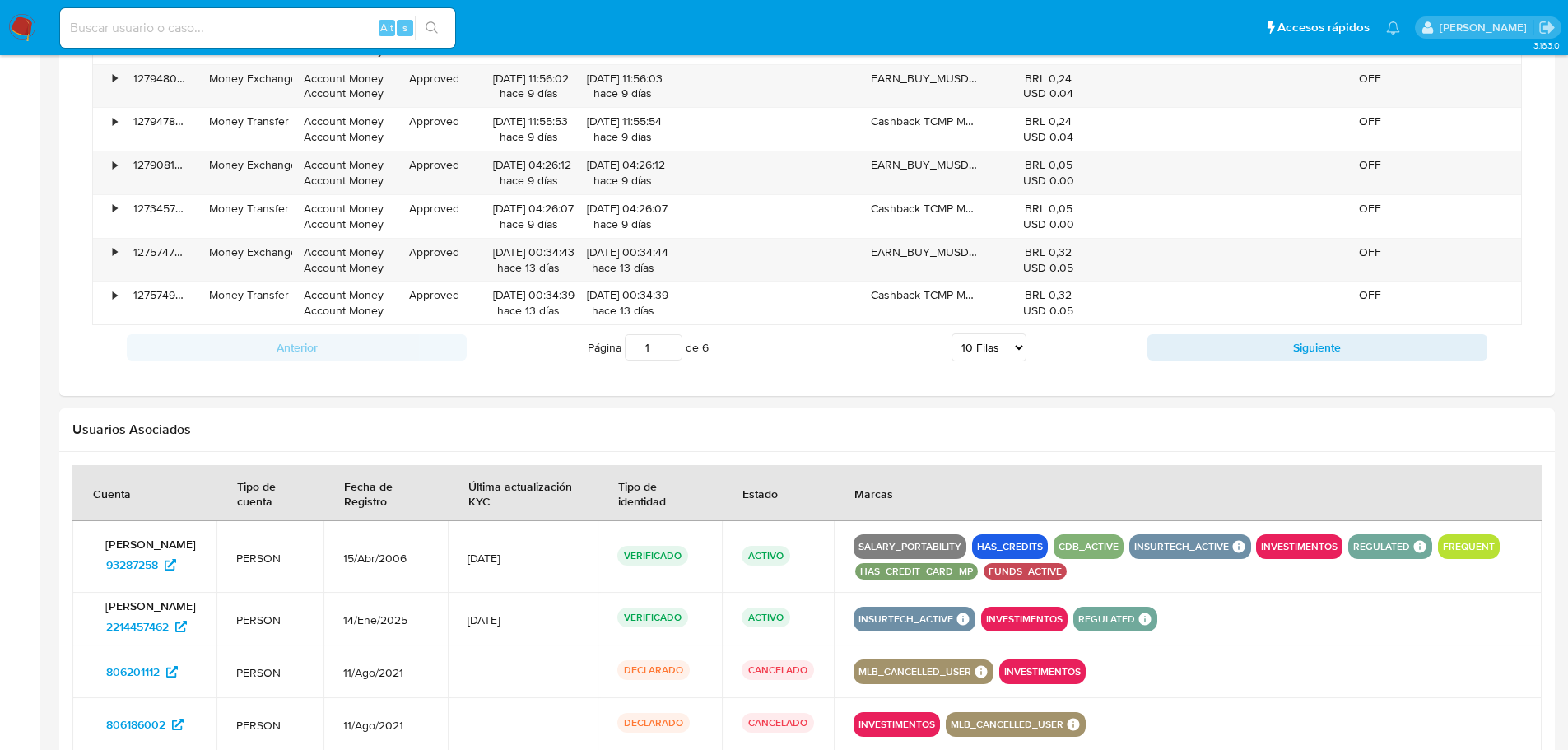
scroll to position [1543, 0]
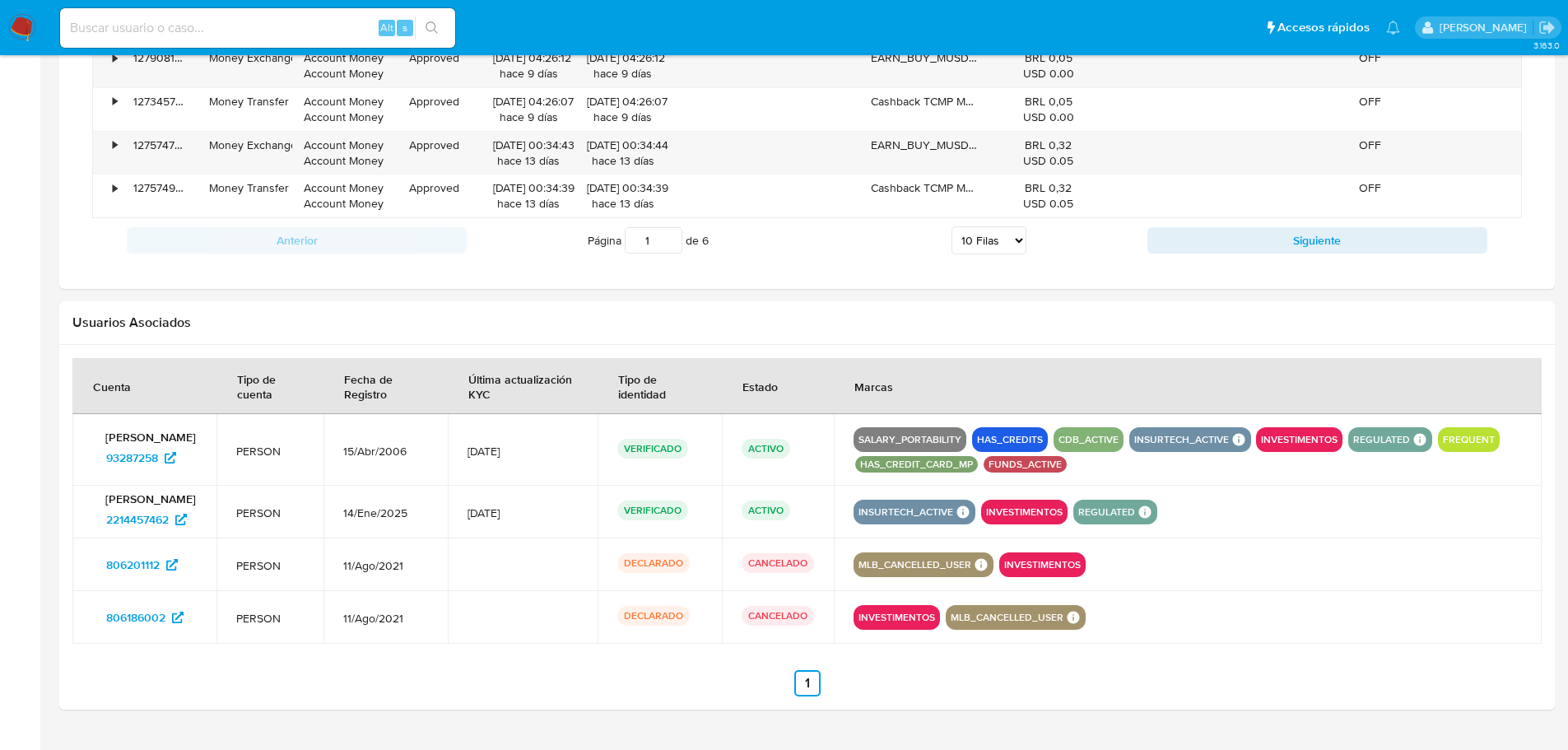
click at [622, 233] on span "Página 1 de 6" at bounding box center [648, 241] width 121 height 26
click at [987, 244] on select "5 Filas 10 Filas 20 Filas 25 Filas 50 Filas 100 Filas" at bounding box center [989, 241] width 75 height 28
select select "100"
click at [951, 227] on select "5 Filas 10 Filas 20 Filas 25 Filas 50 Filas 100 Filas" at bounding box center [989, 241] width 75 height 28
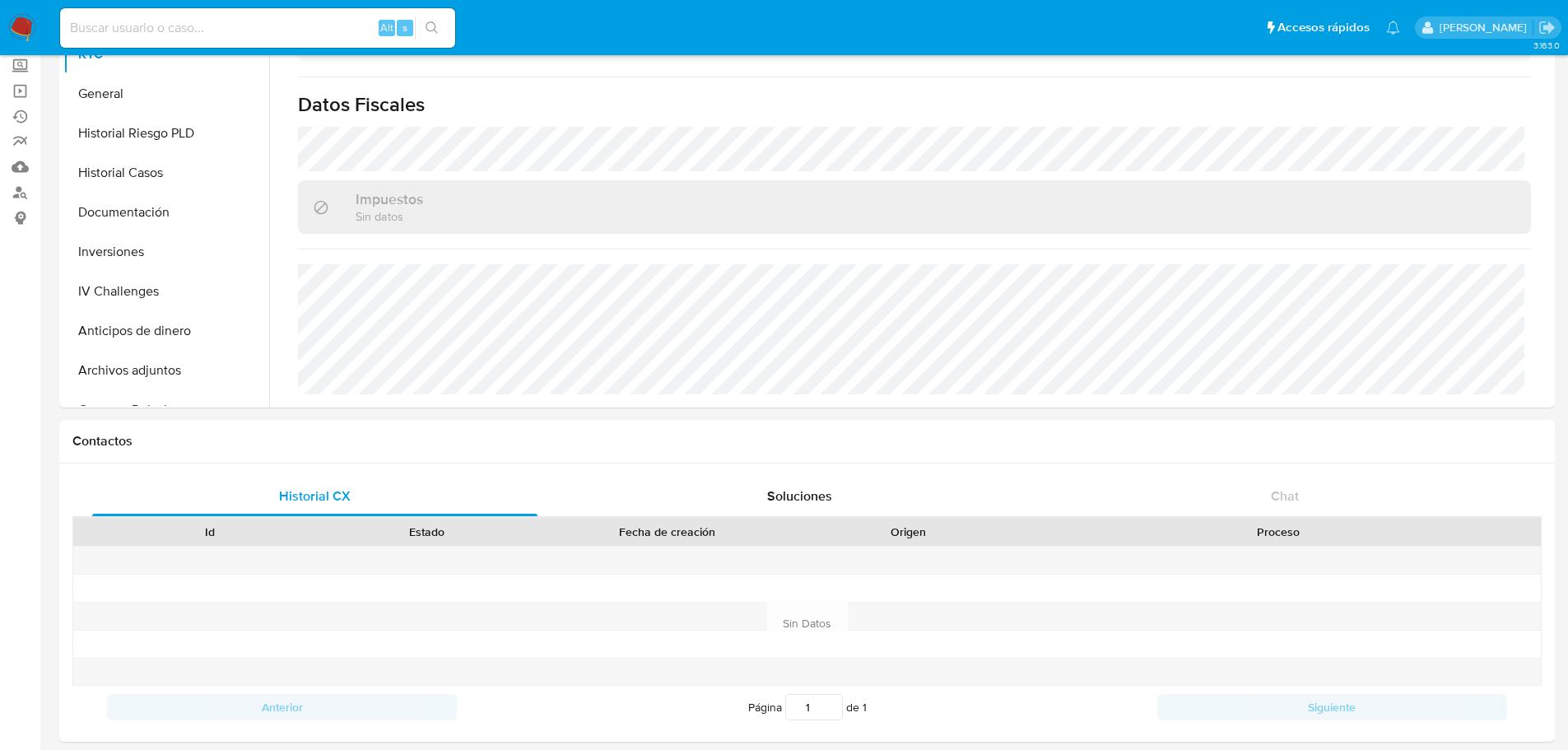
scroll to position [0, 0]
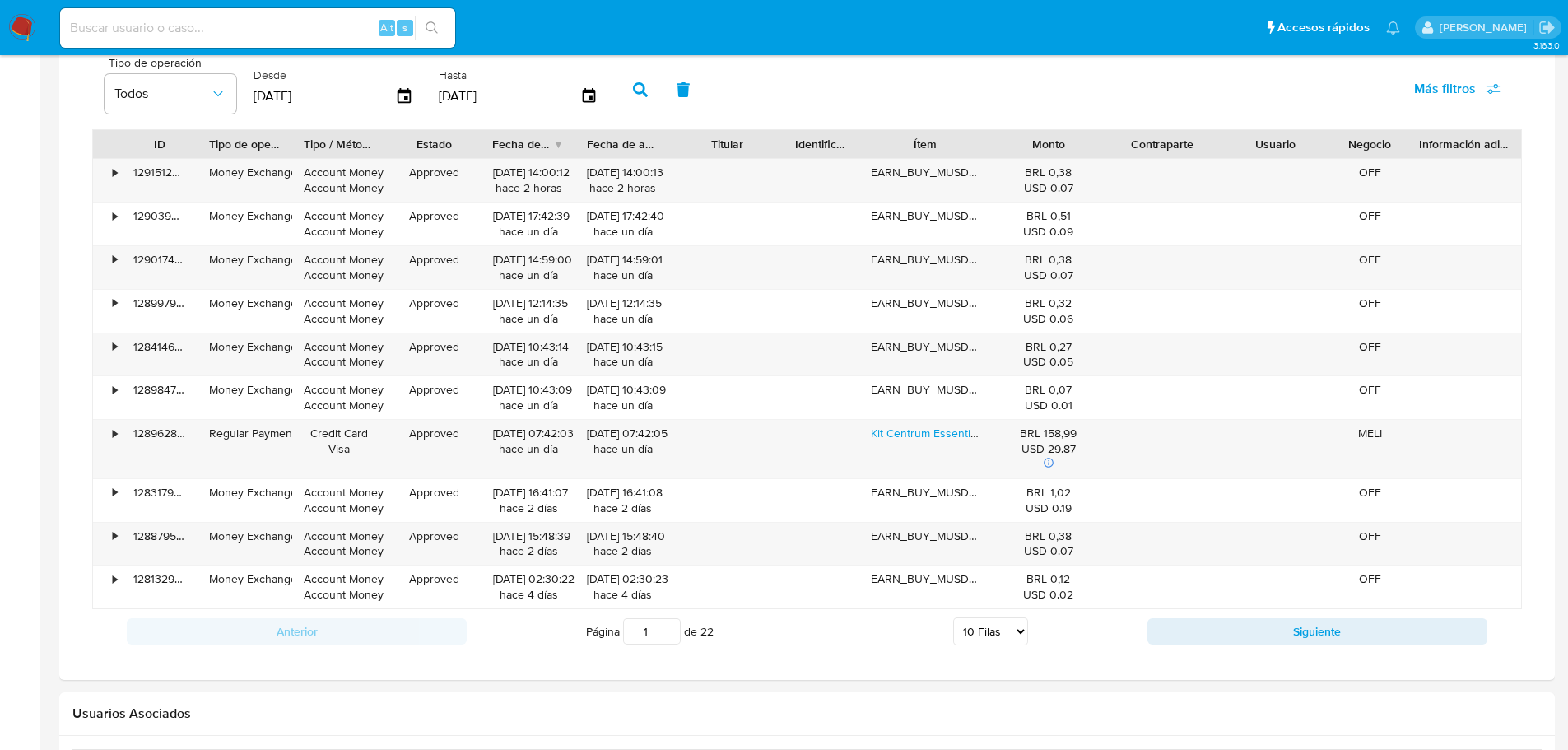
scroll to position [1400, 0]
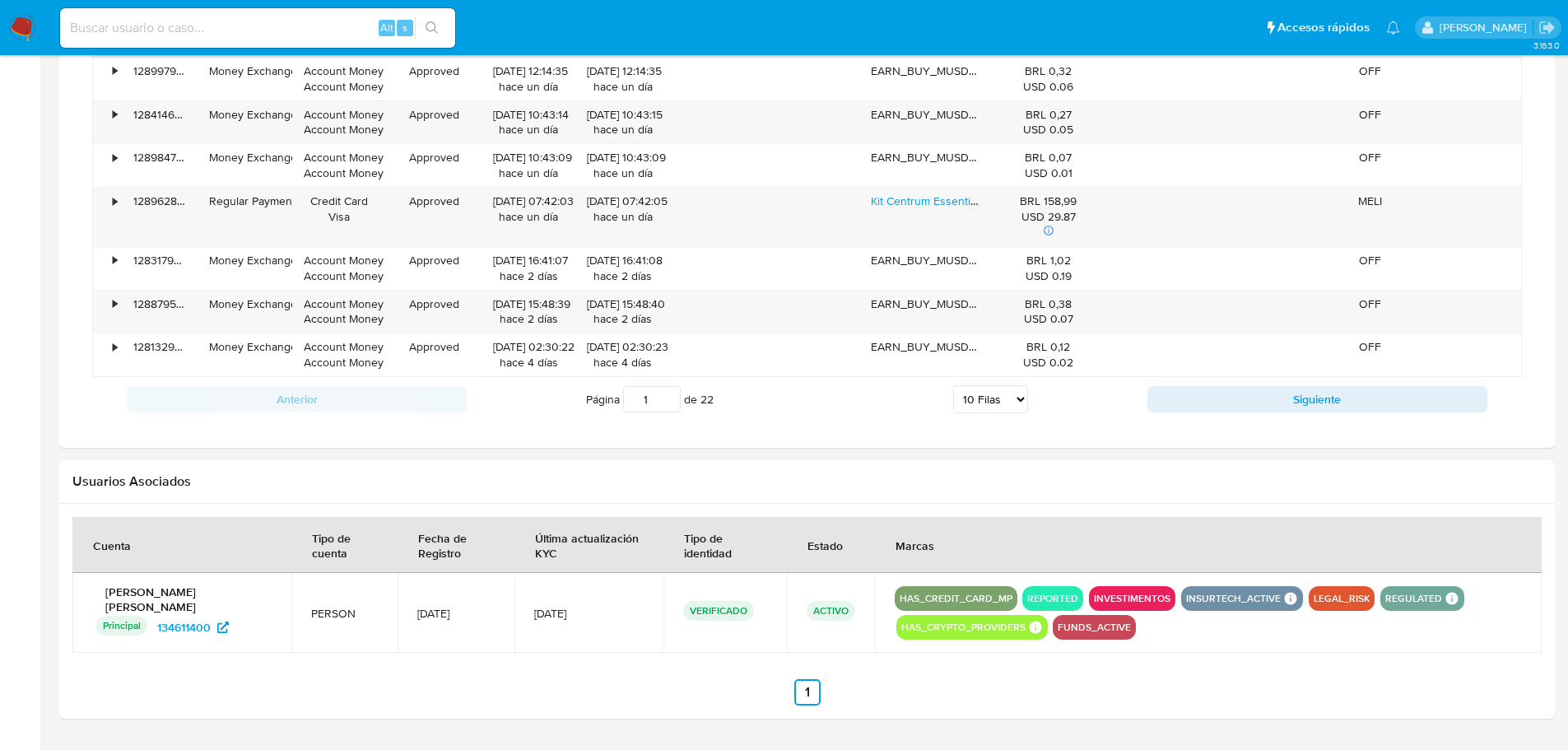
click at [971, 404] on select "5 Filas 10 Filas 20 Filas 25 Filas 50 Filas 100 Filas" at bounding box center [990, 399] width 75 height 28
select select "100"
click at [953, 385] on select "5 Filas 10 Filas 20 Filas 25 Filas 50 Filas 100 Filas" at bounding box center [990, 399] width 75 height 28
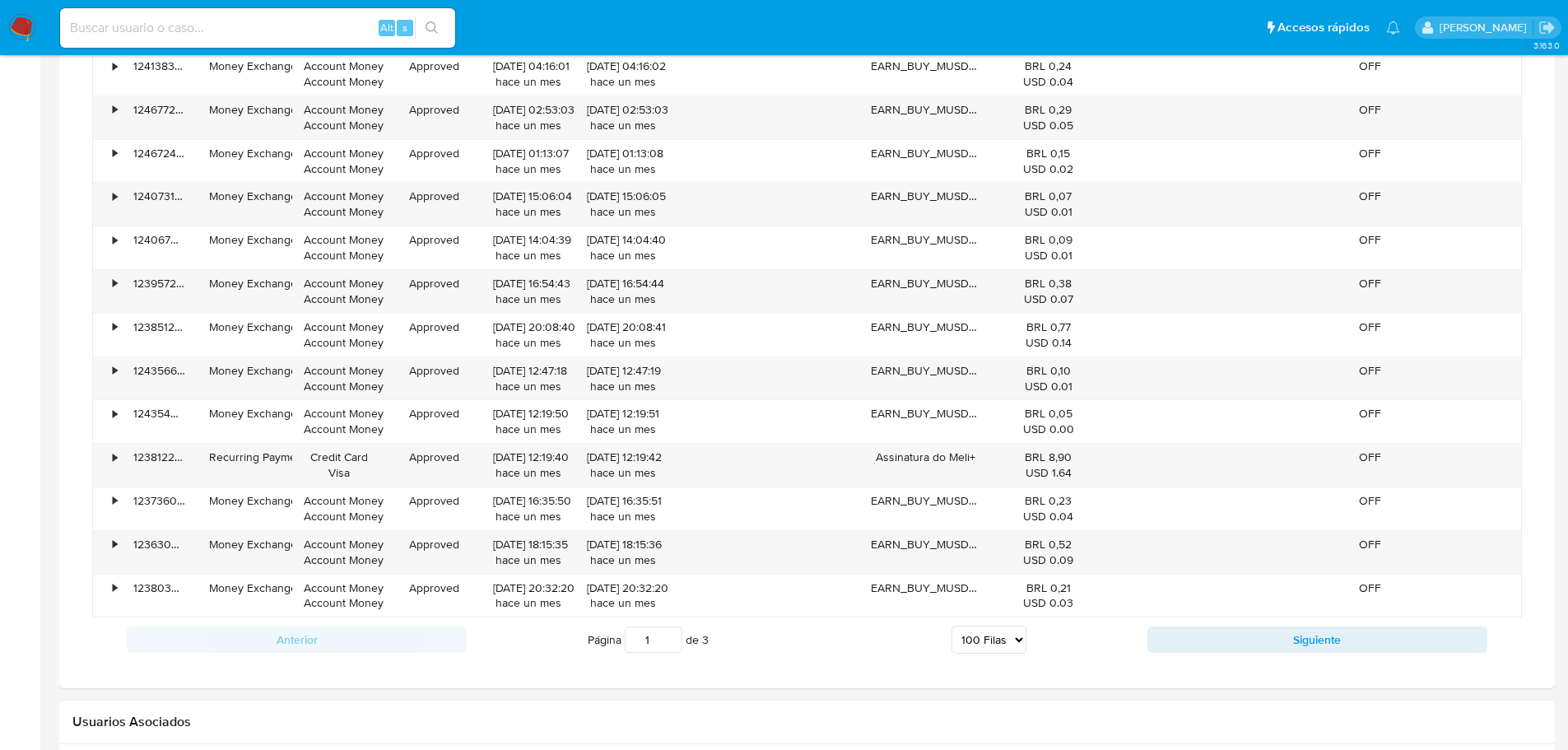
scroll to position [5353, 0]
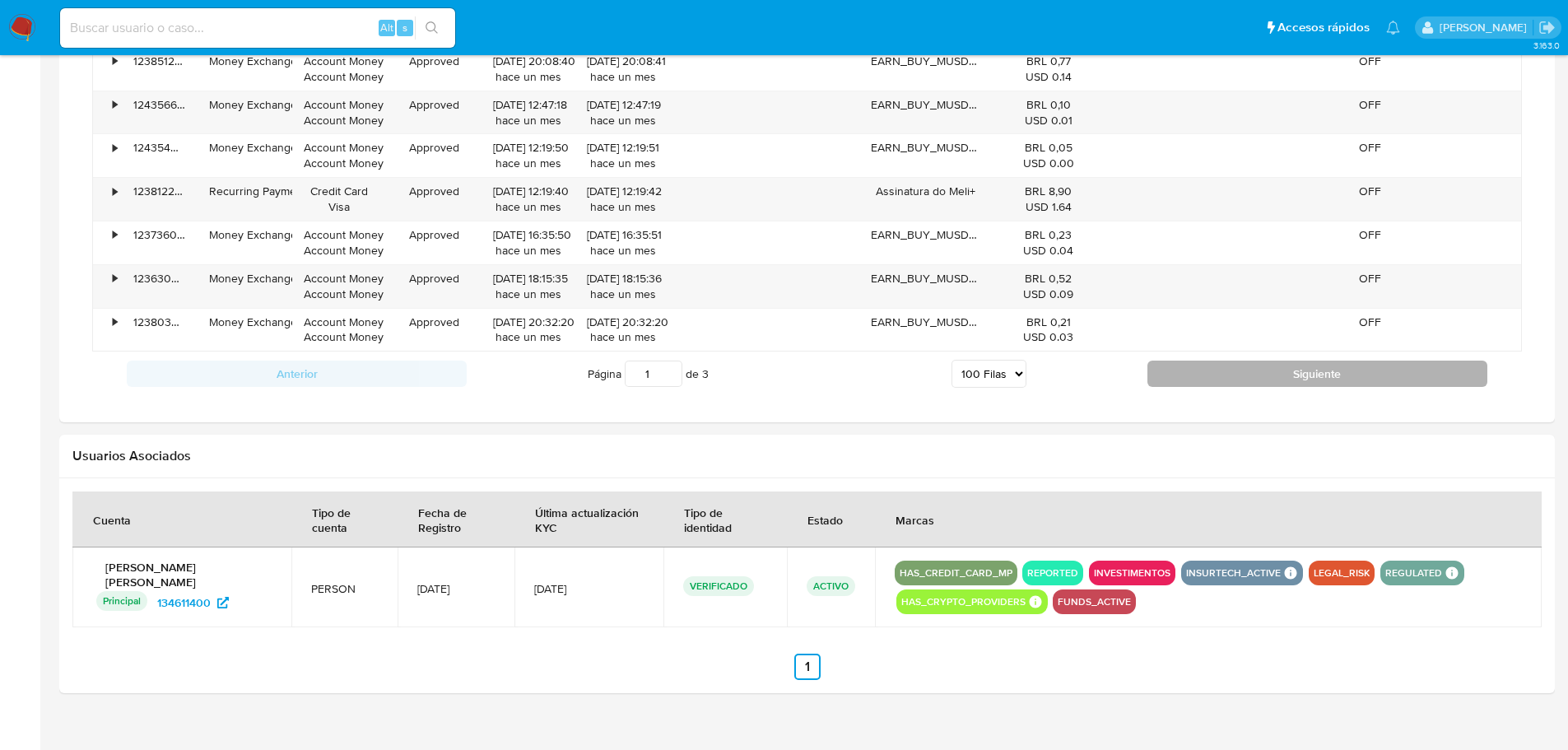
click at [1278, 384] on button "Siguiente" at bounding box center [1317, 374] width 340 height 26
type input "2"
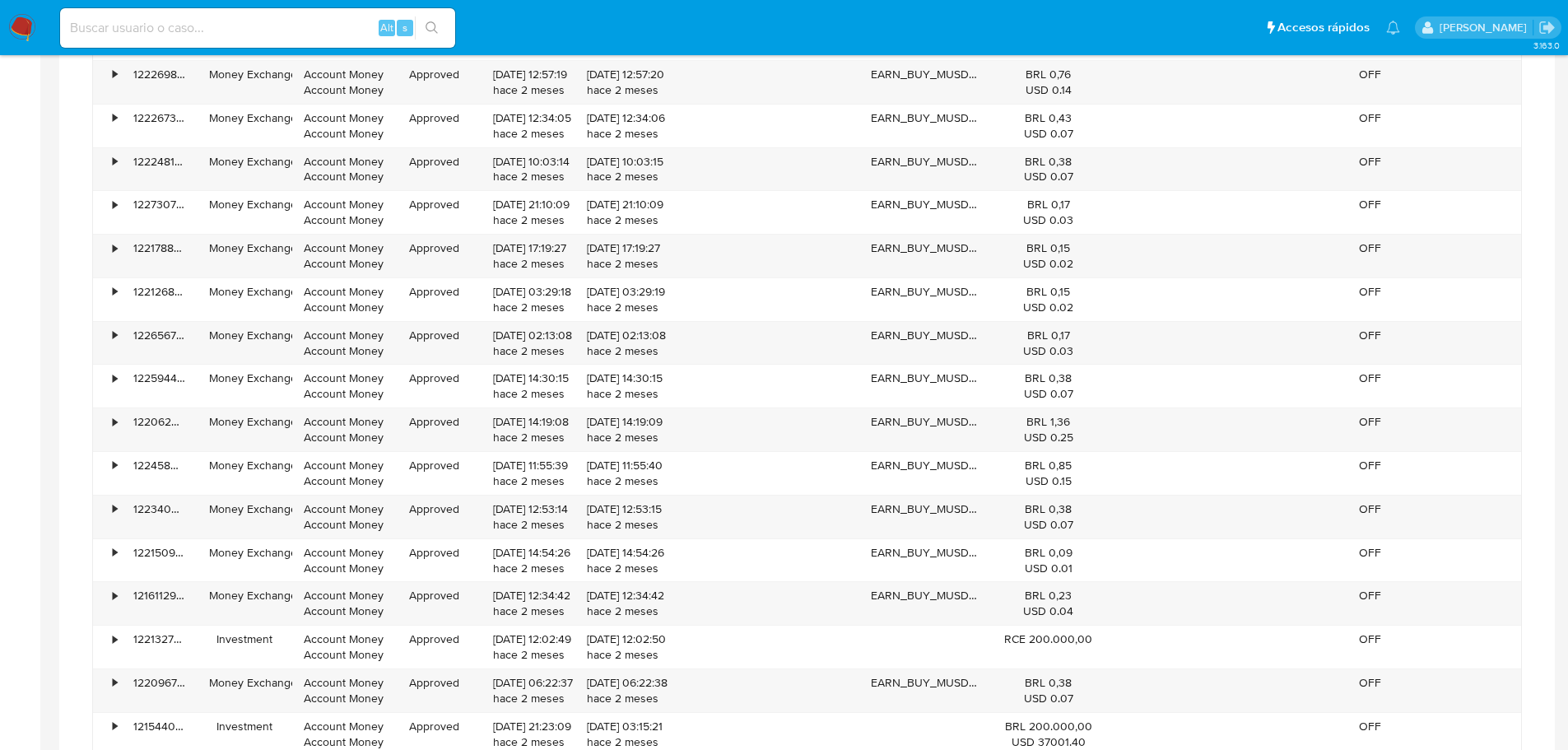
scroll to position [2629, 0]
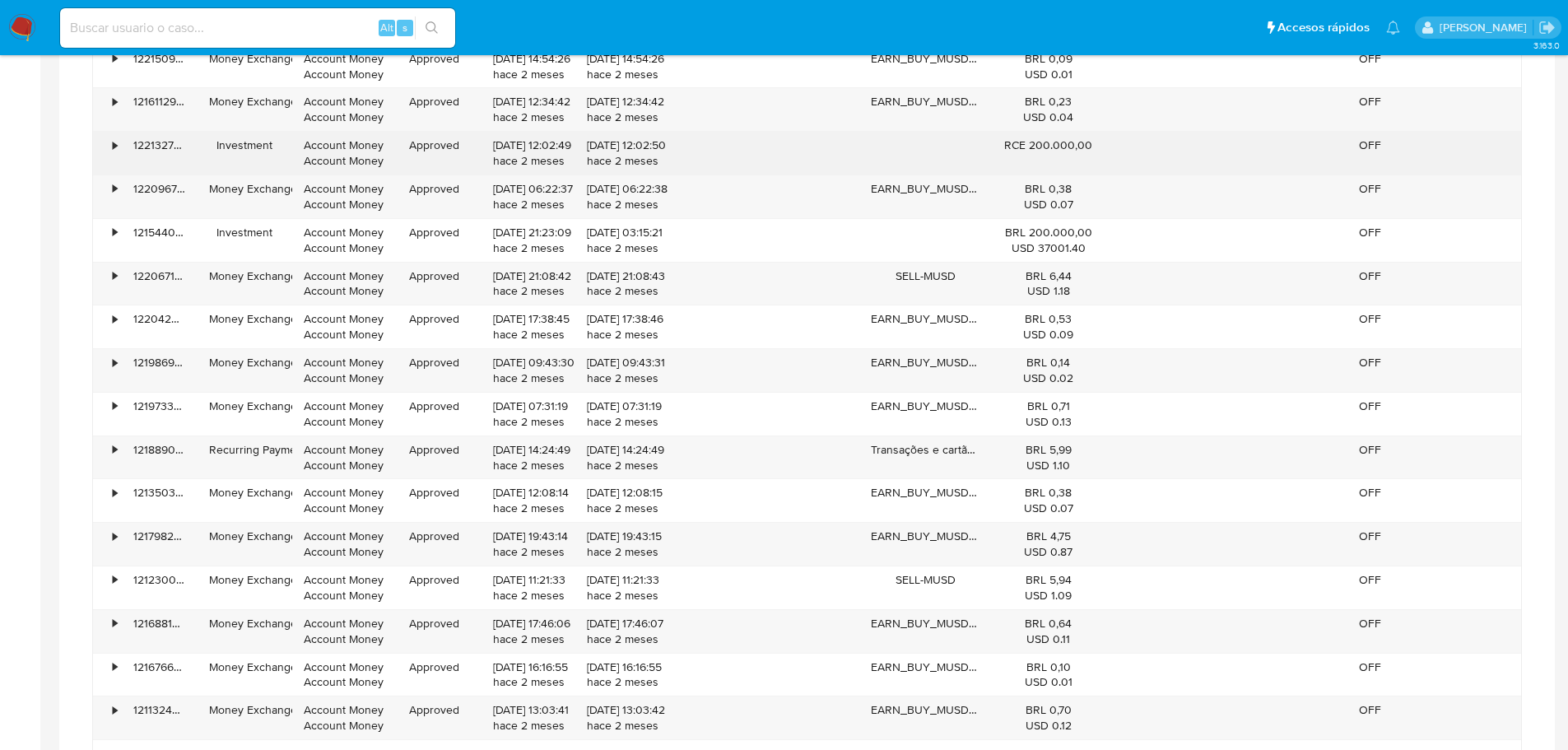
click at [105, 150] on div "•" at bounding box center [107, 153] width 29 height 43
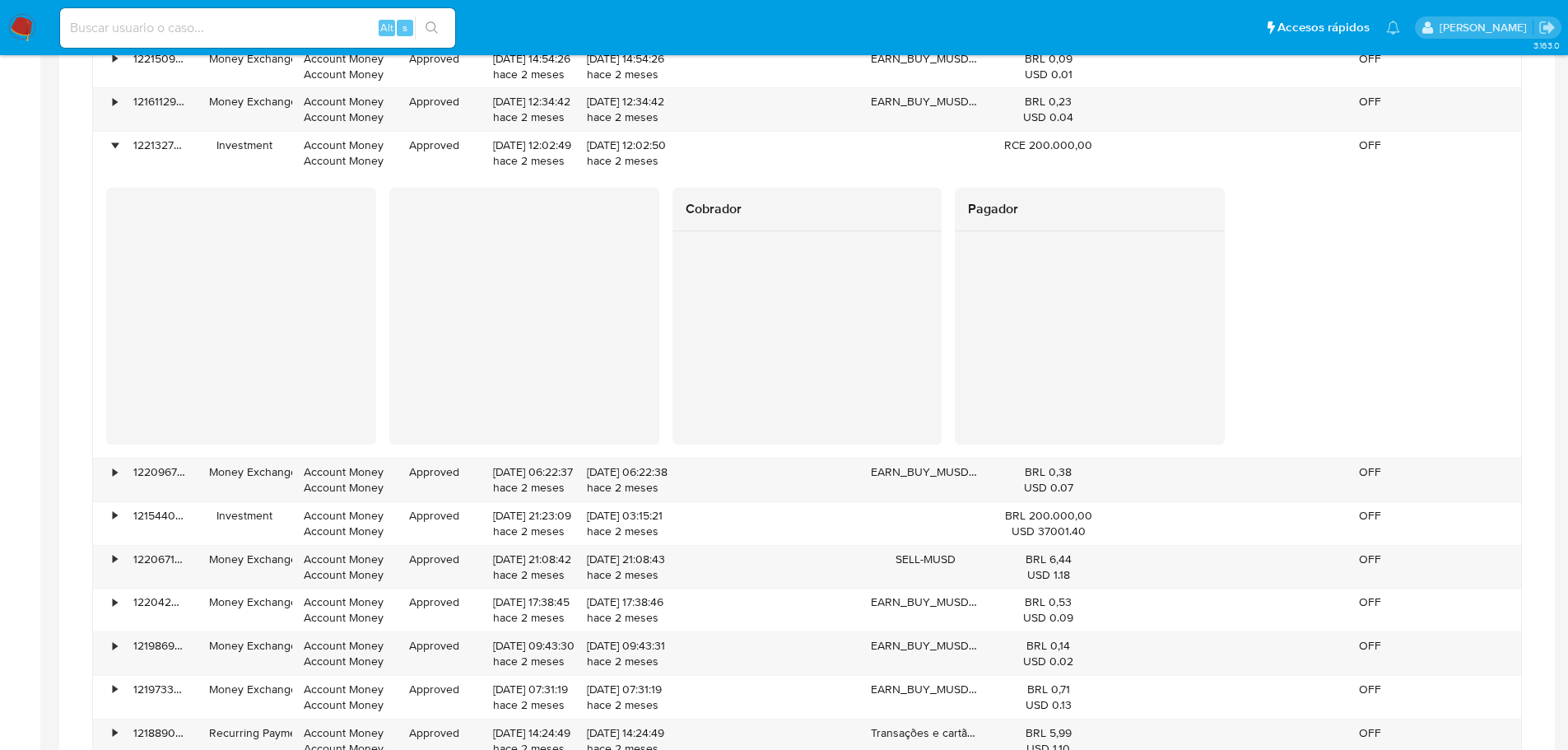
click at [455, 289] on div at bounding box center [524, 316] width 270 height 257
